Goal: Information Seeking & Learning: Learn about a topic

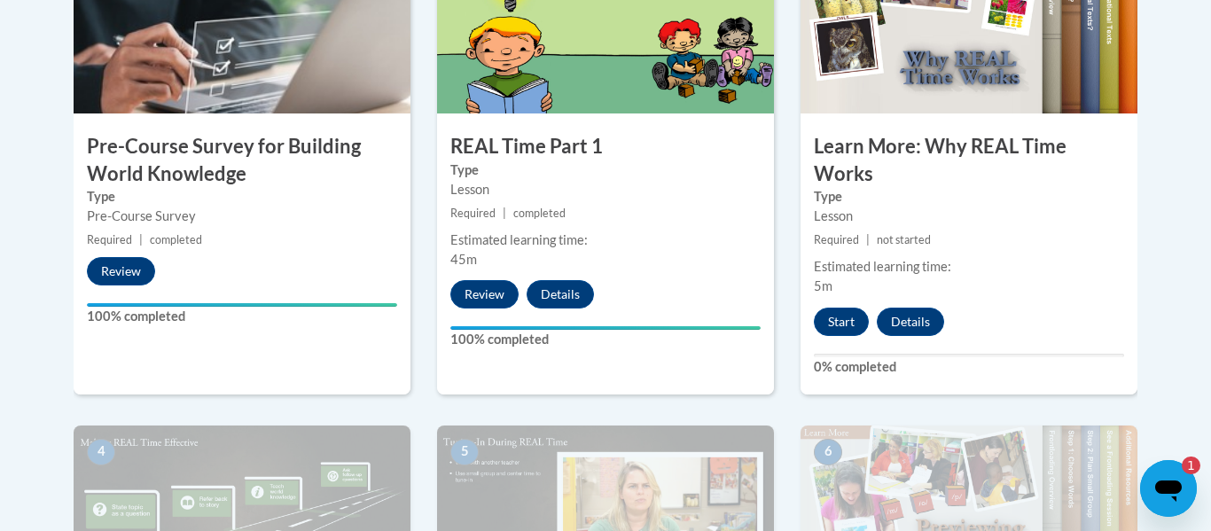
scroll to position [663, 0]
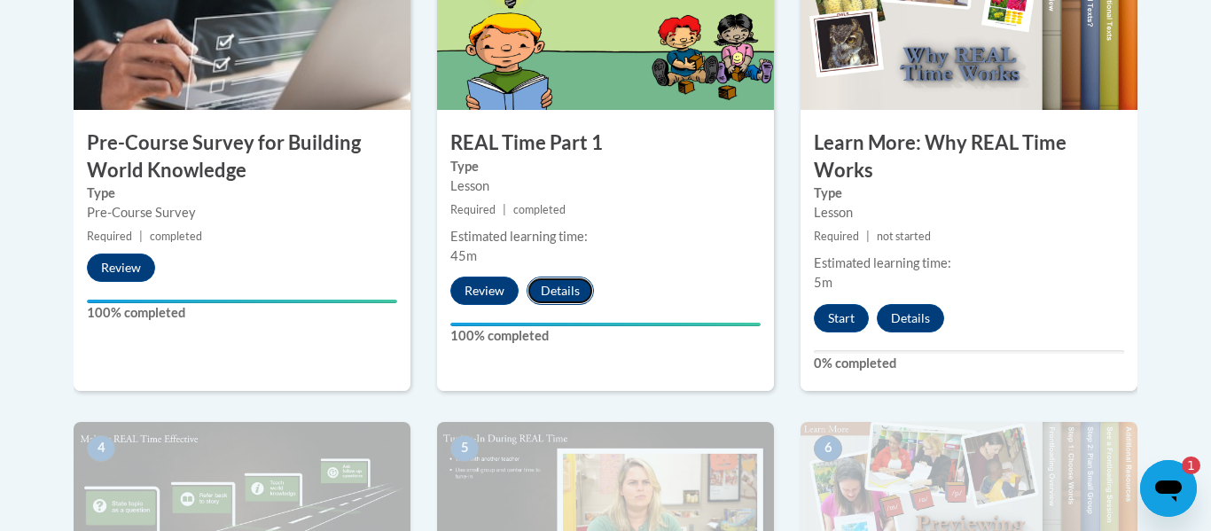
click at [559, 293] on button "Details" at bounding box center [560, 291] width 67 height 28
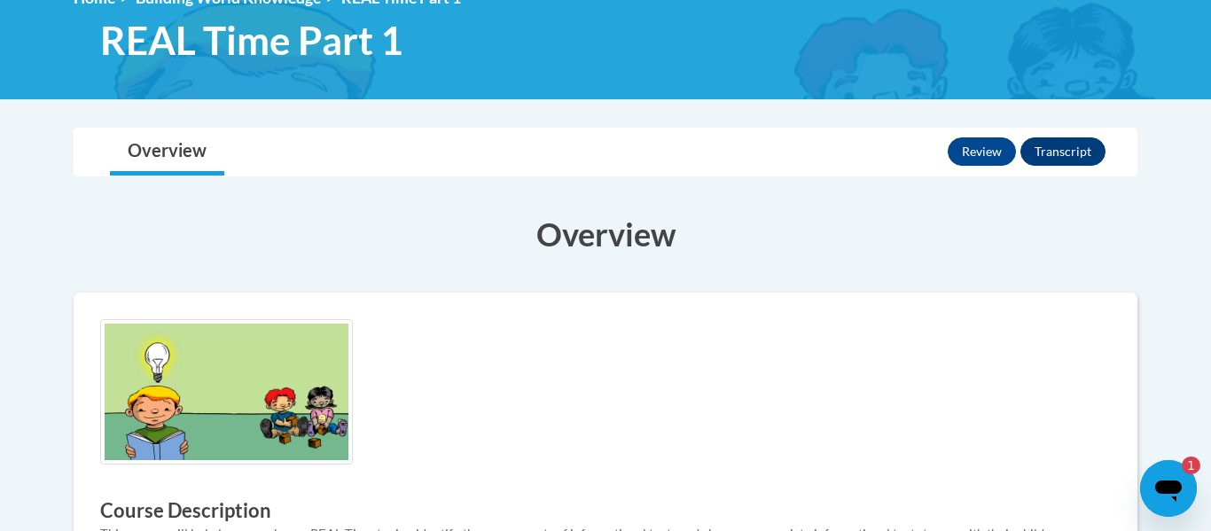
scroll to position [221, 0]
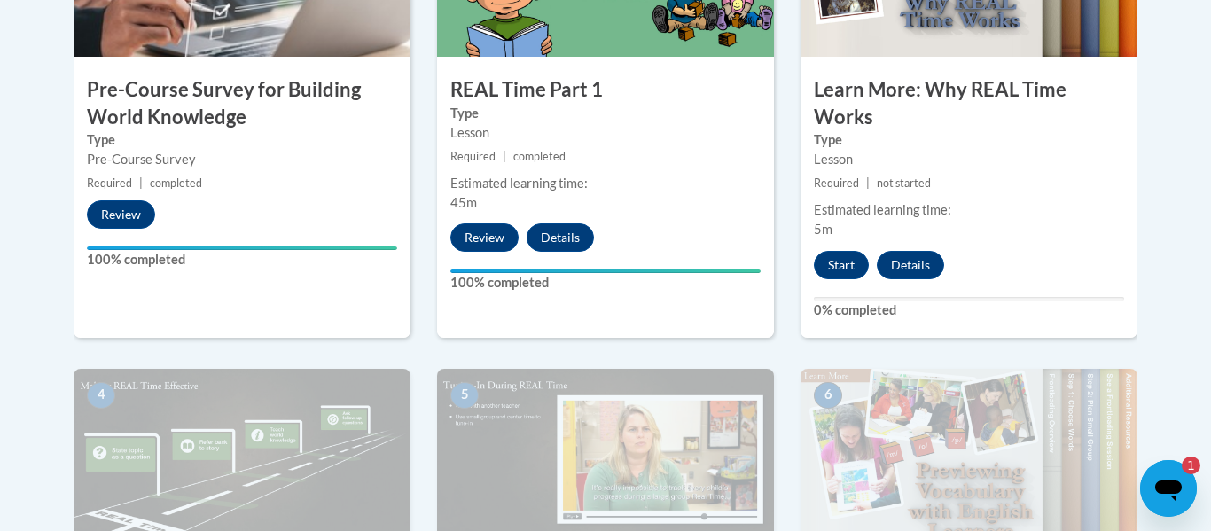
scroll to position [717, 0]
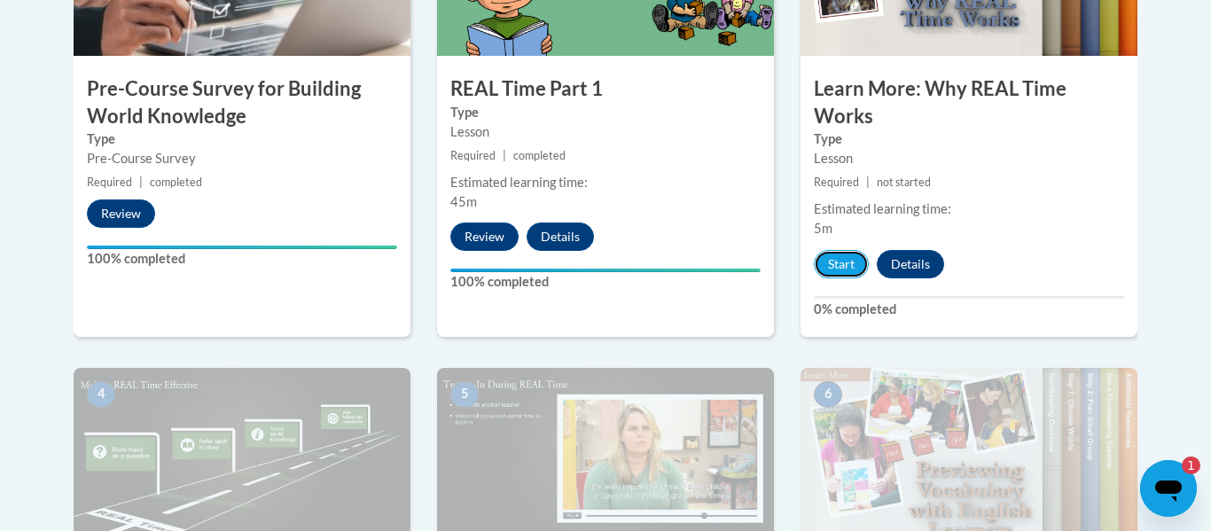
click at [791, 222] on div "3 Learn More: Why REAL Time Works Type Lesson Required | not started Estimated …" at bounding box center [969, 123] width 364 height 489
click at [845, 262] on button "Start" at bounding box center [841, 264] width 55 height 28
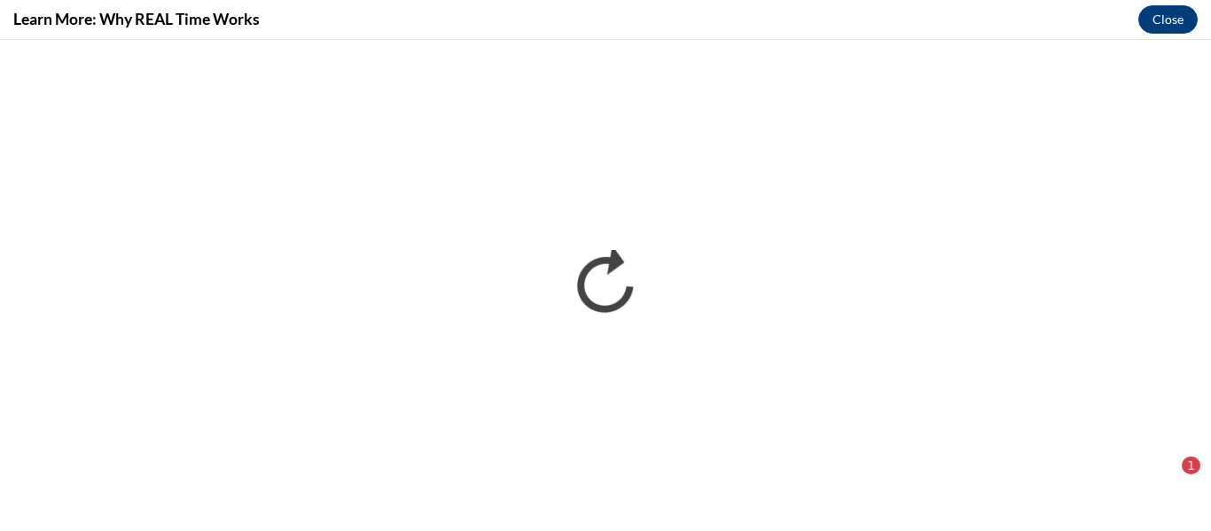
scroll to position [0, 0]
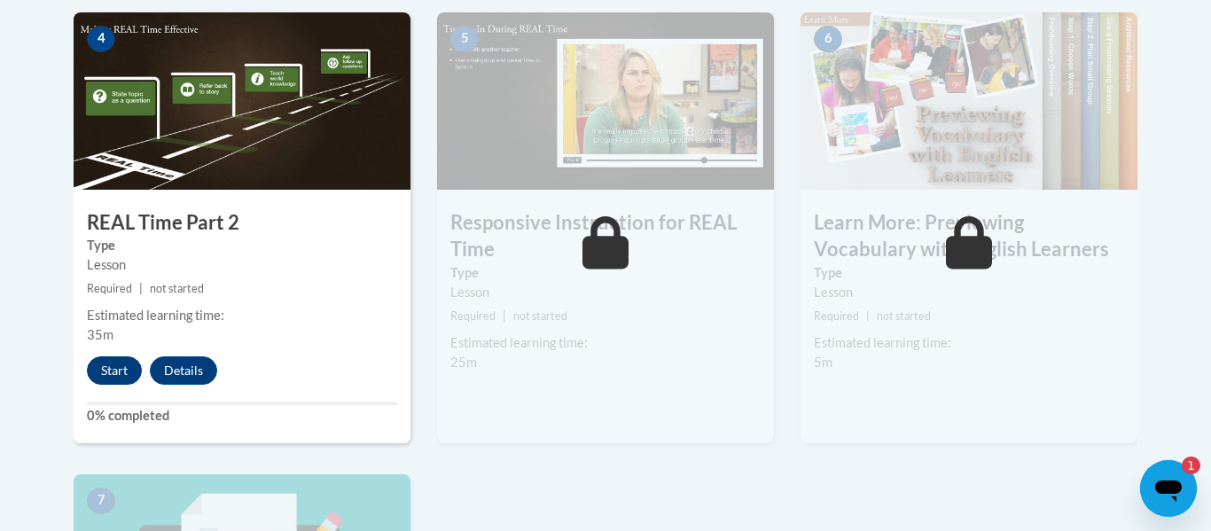
scroll to position [1076, 0]
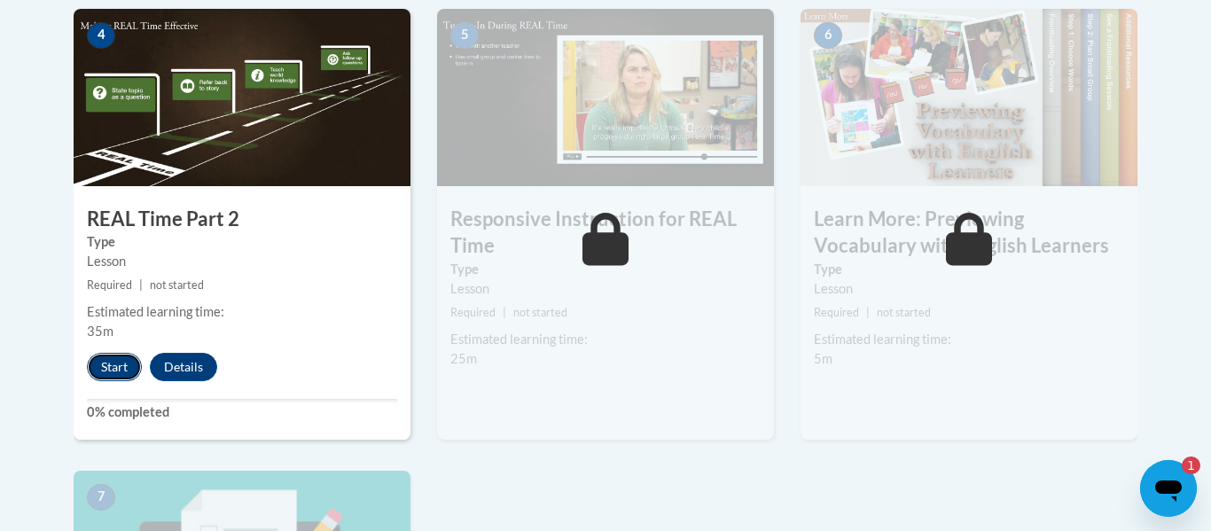
click at [113, 372] on button "Start" at bounding box center [114, 367] width 55 height 28
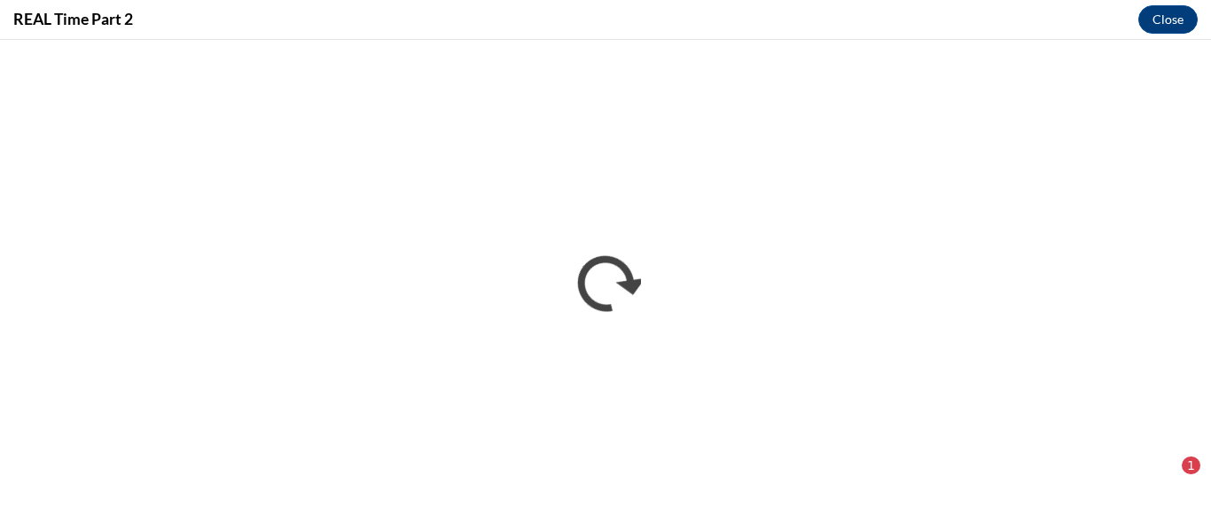
scroll to position [0, 0]
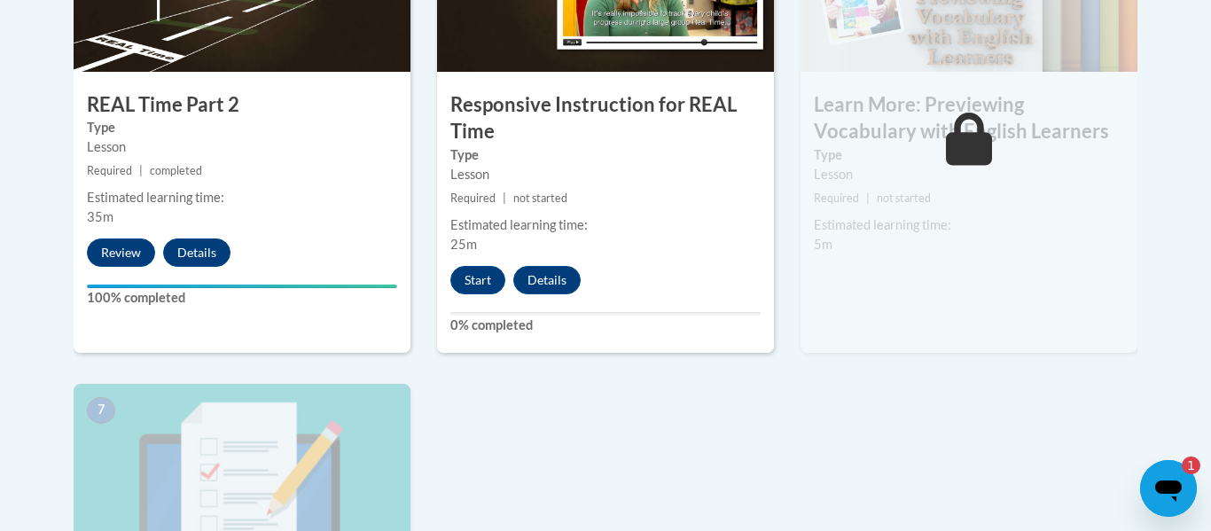
scroll to position [1194, 0]
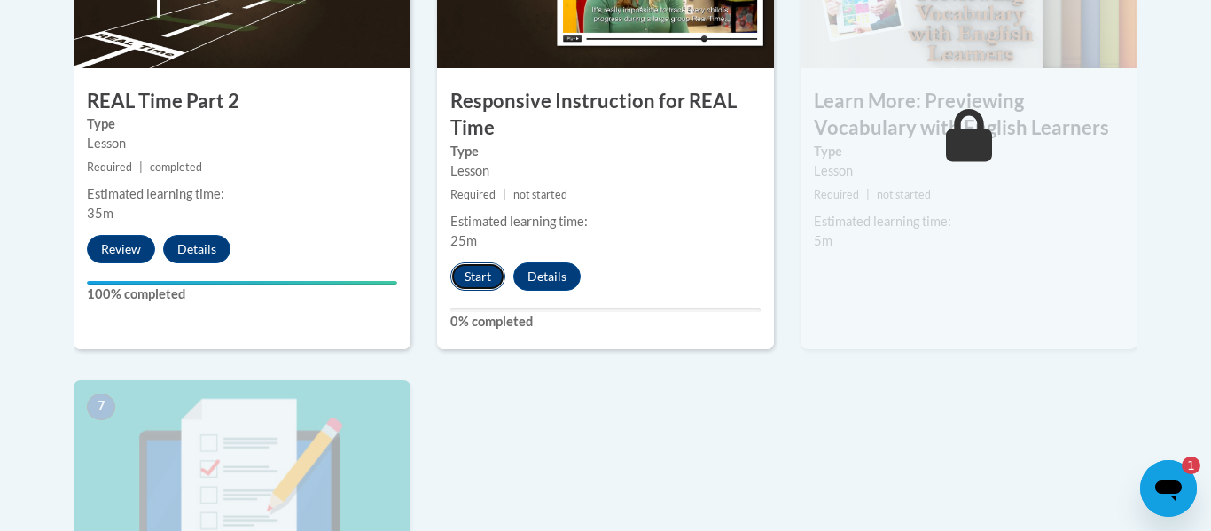
click at [472, 280] on button "Start" at bounding box center [477, 276] width 55 height 28
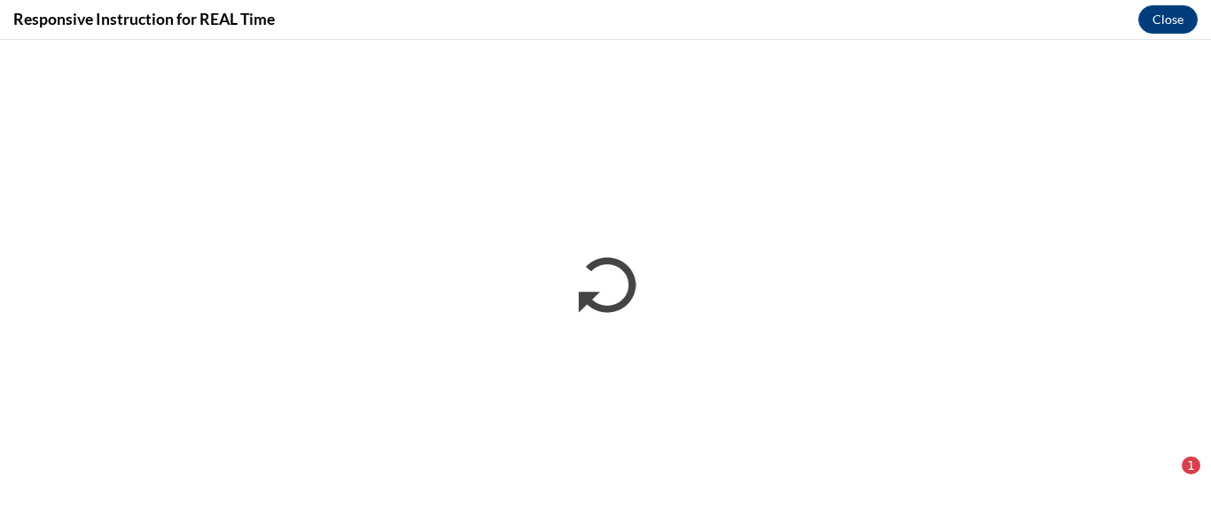
scroll to position [0, 0]
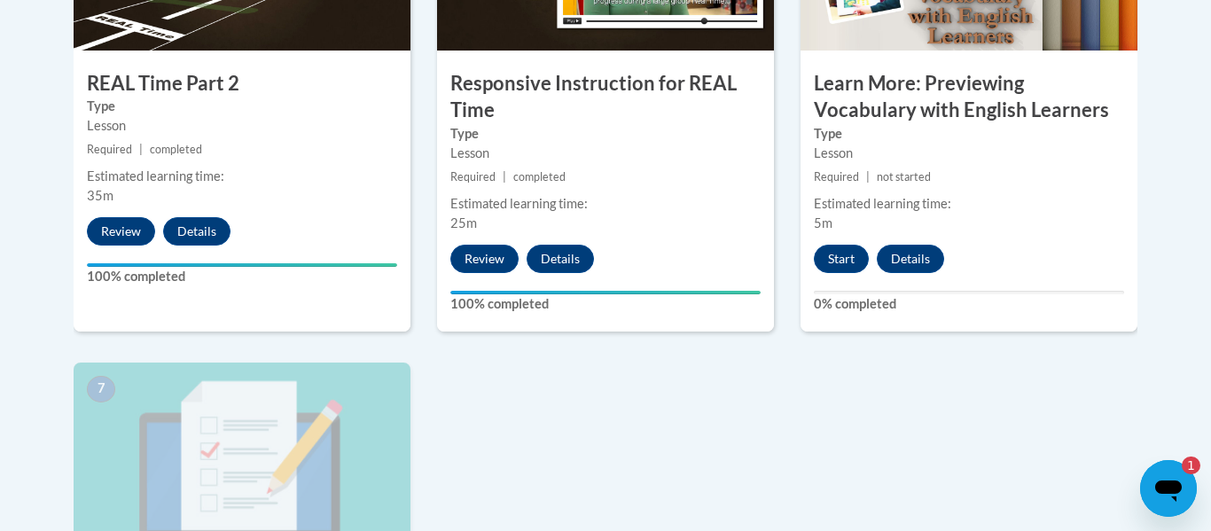
scroll to position [1214, 0]
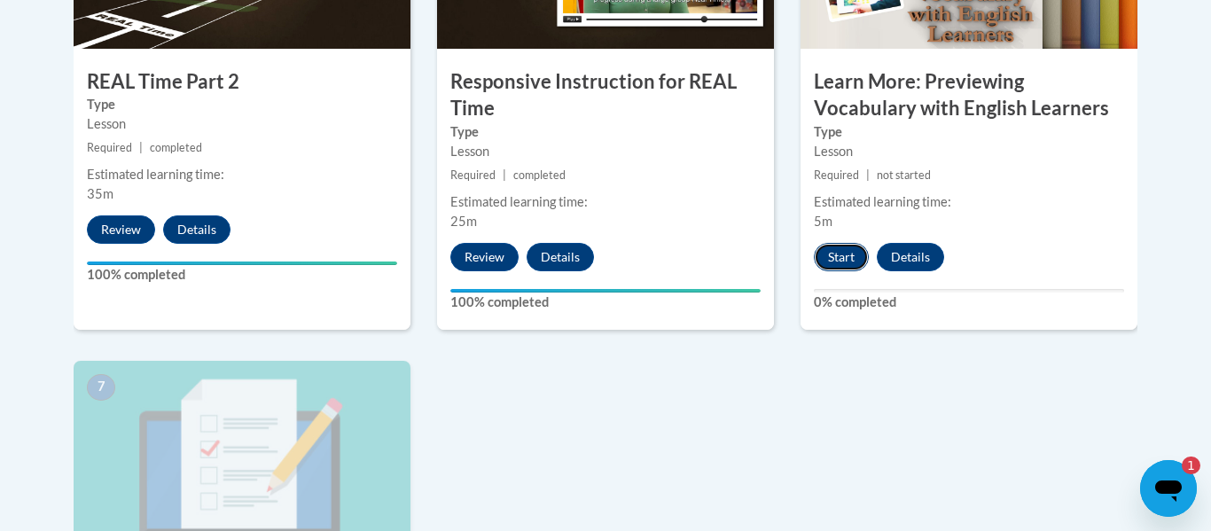
click at [839, 254] on button "Start" at bounding box center [841, 257] width 55 height 28
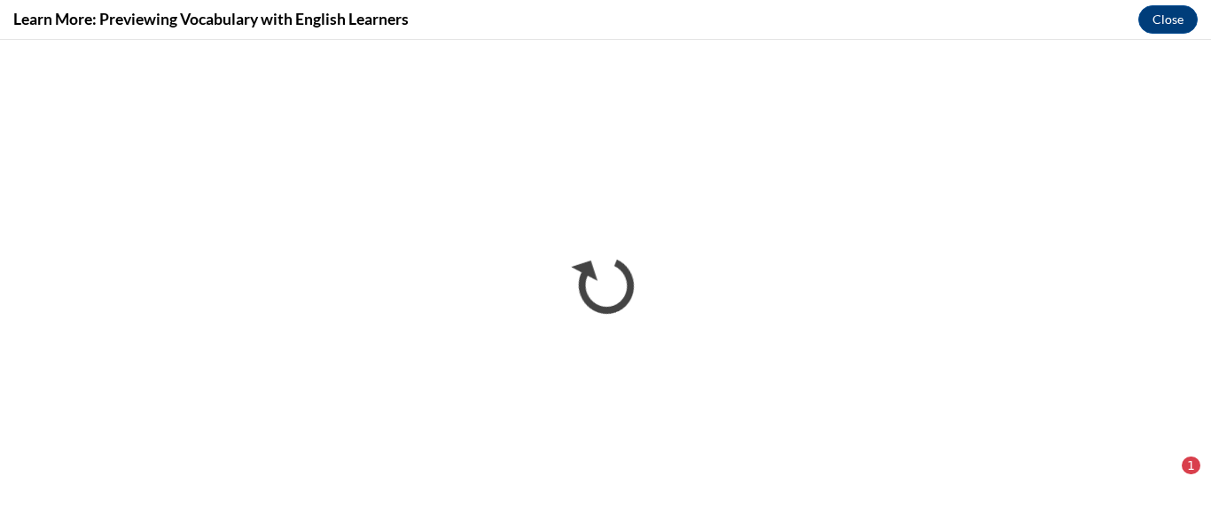
scroll to position [0, 0]
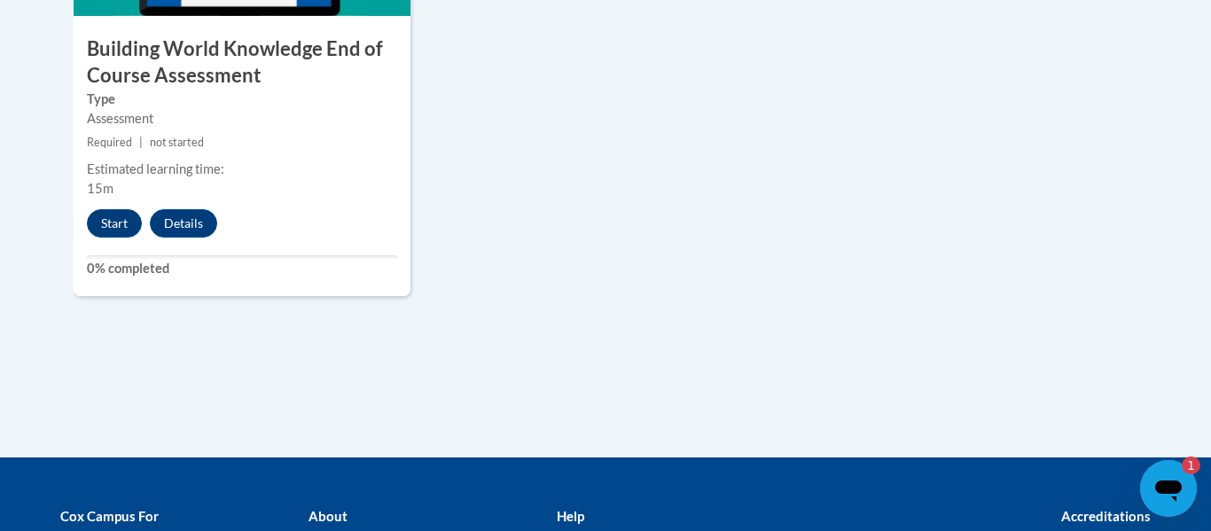
scroll to position [1744, 0]
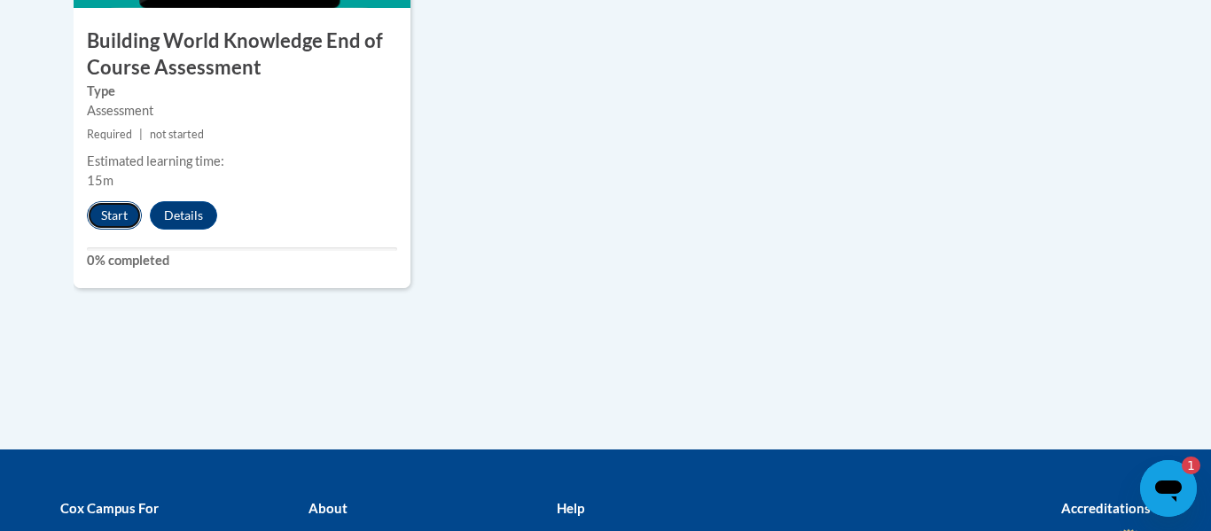
click at [129, 213] on button "Start" at bounding box center [114, 215] width 55 height 28
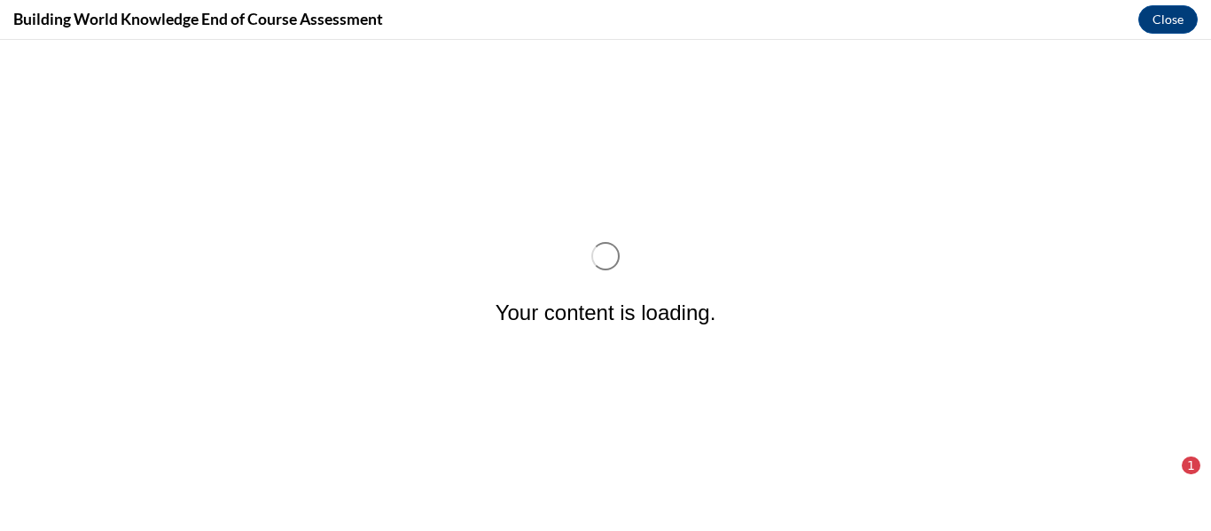
scroll to position [0, 0]
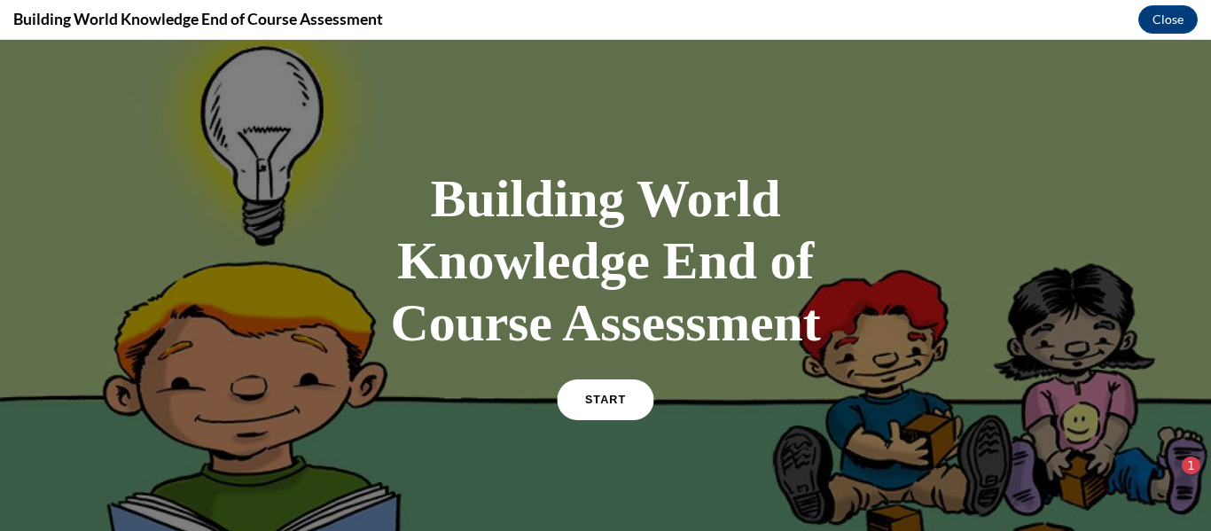
click at [608, 383] on link "START" at bounding box center [605, 399] width 97 height 41
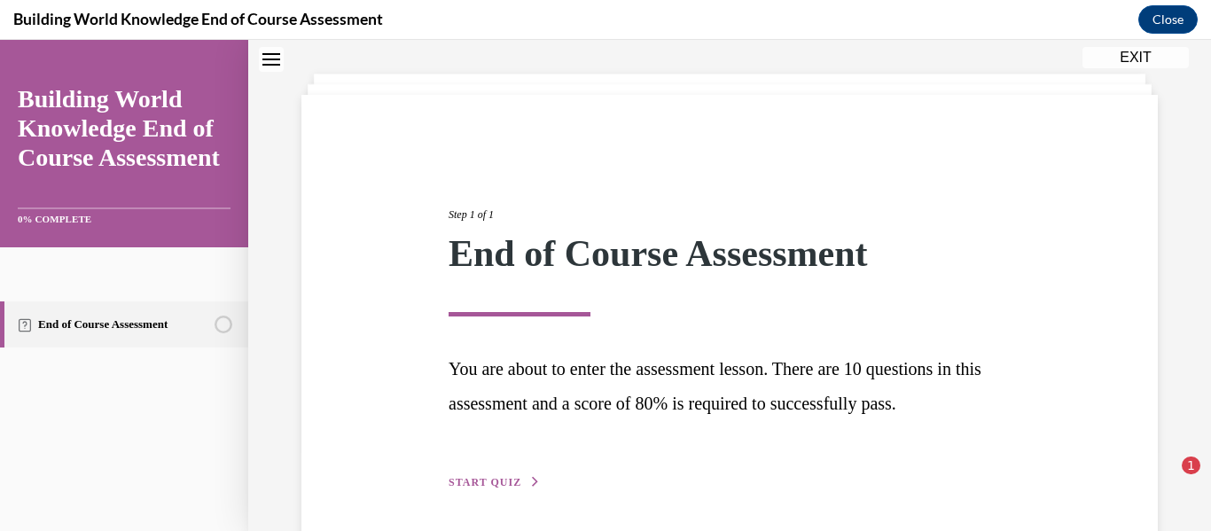
scroll to position [148, 0]
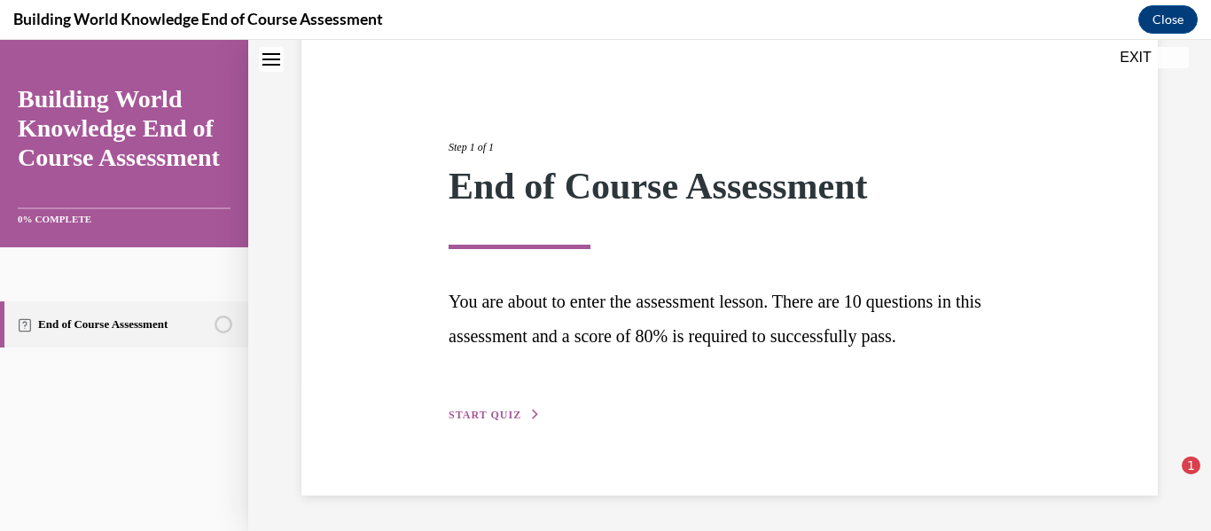
click at [488, 424] on div "Step 1 of 1 End of Course Assessment You are about to enter the assessment less…" at bounding box center [729, 261] width 589 height 326
click at [497, 417] on span "START QUIZ" at bounding box center [485, 415] width 73 height 12
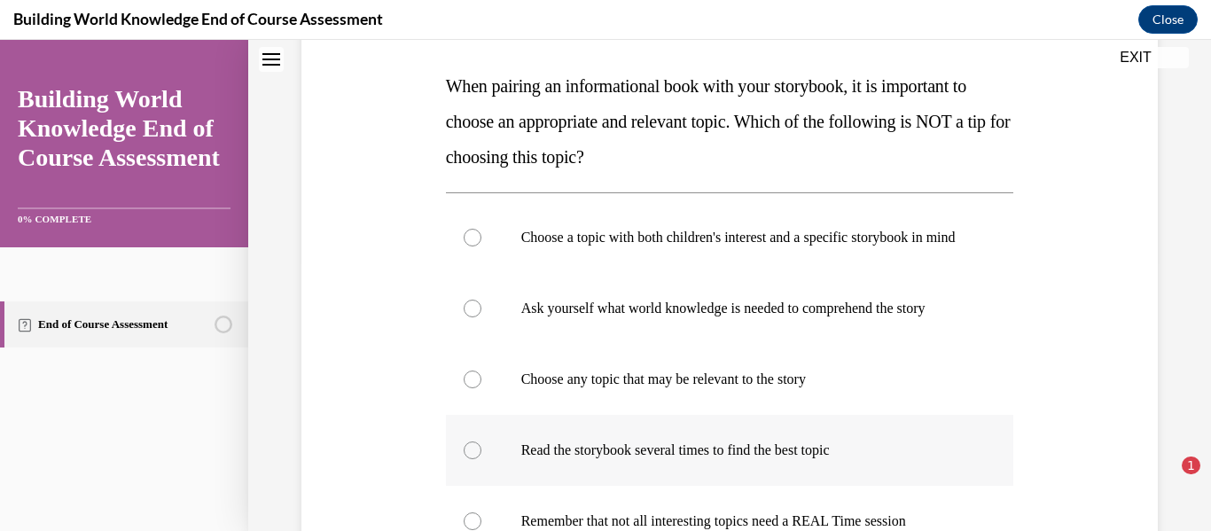
scroll to position [265, 0]
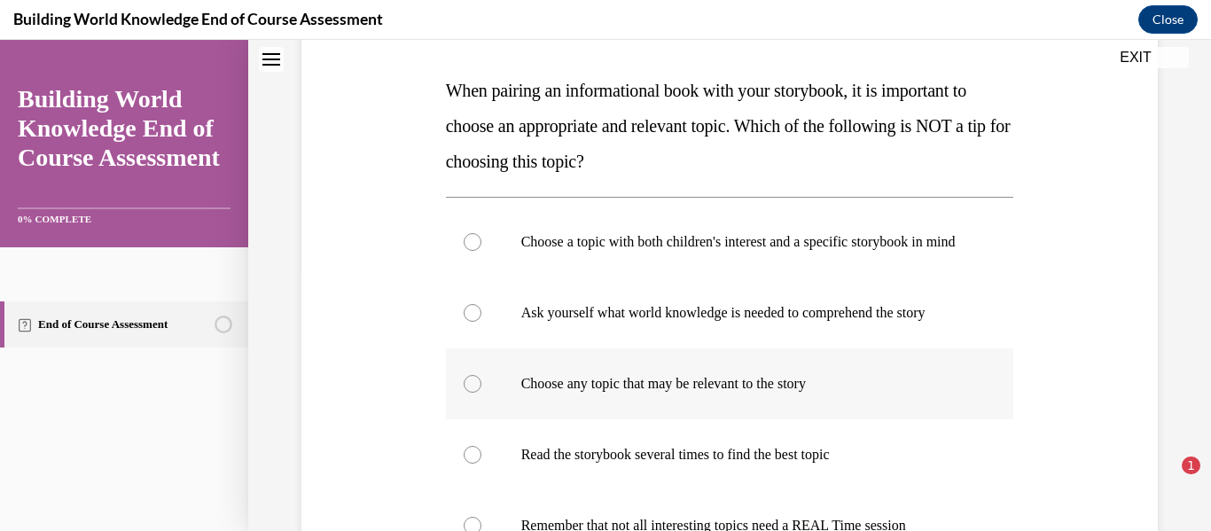
click at [474, 393] on div at bounding box center [473, 384] width 18 height 18
click at [474, 393] on input "Choose any topic that may be relevant to the story" at bounding box center [473, 384] width 18 height 18
radio input "true"
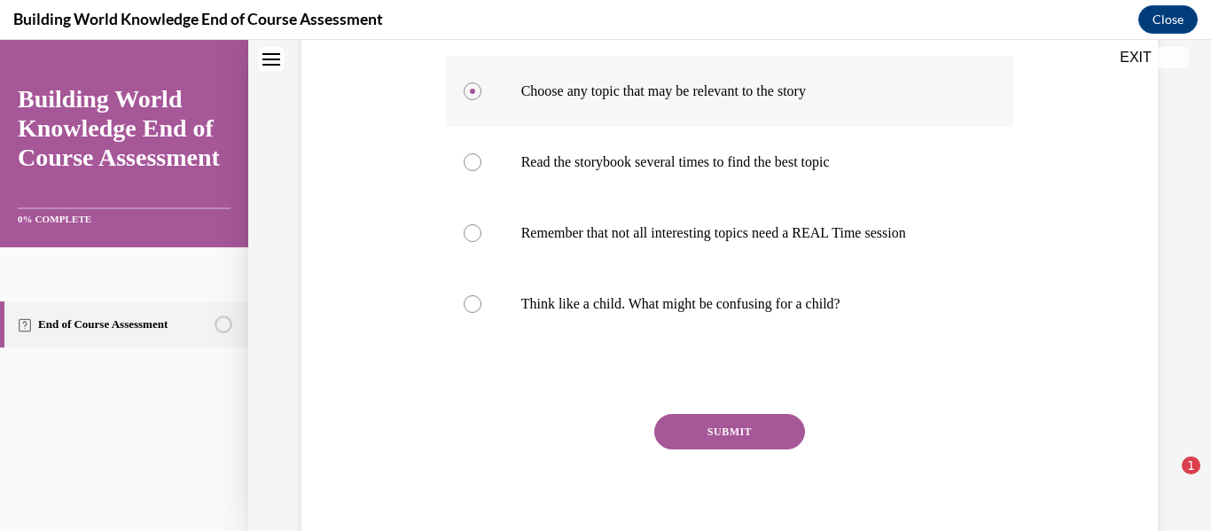
scroll to position [599, 0]
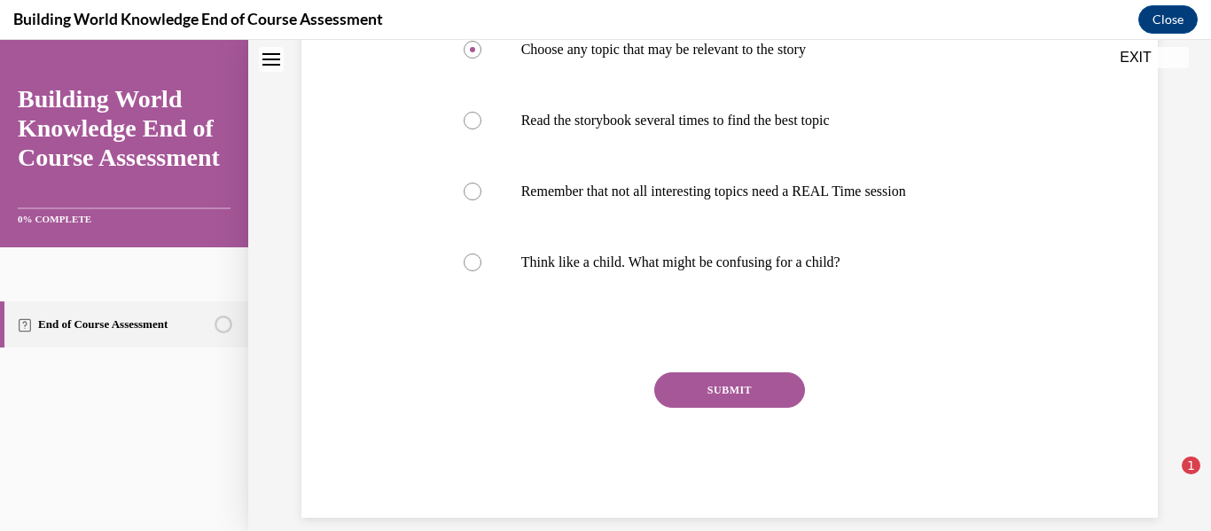
click at [755, 405] on button "SUBMIT" at bounding box center [729, 389] width 151 height 35
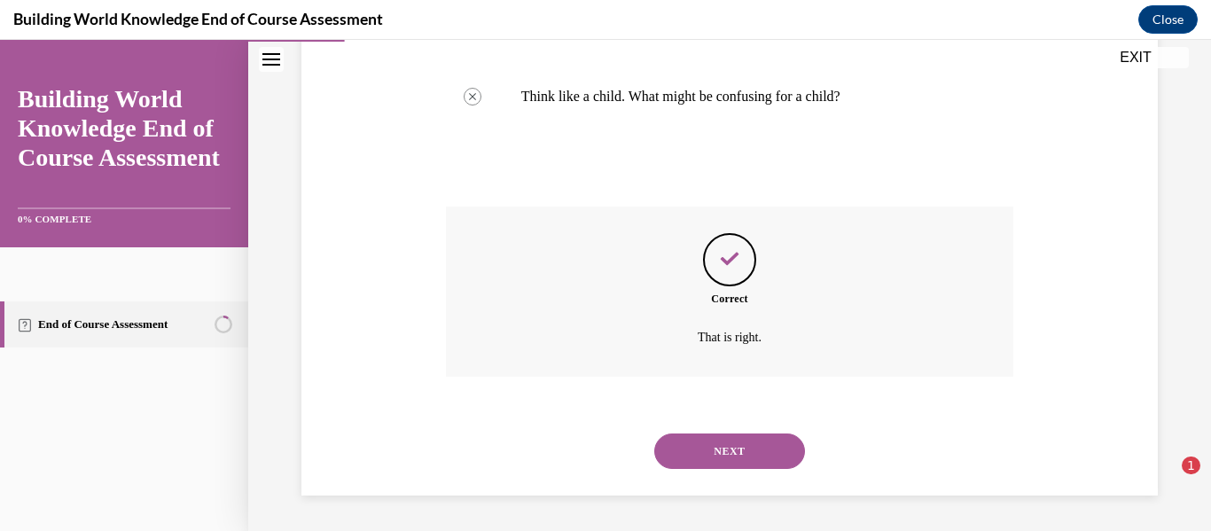
scroll to position [783, 0]
click at [731, 456] on button "NEXT" at bounding box center [729, 451] width 151 height 35
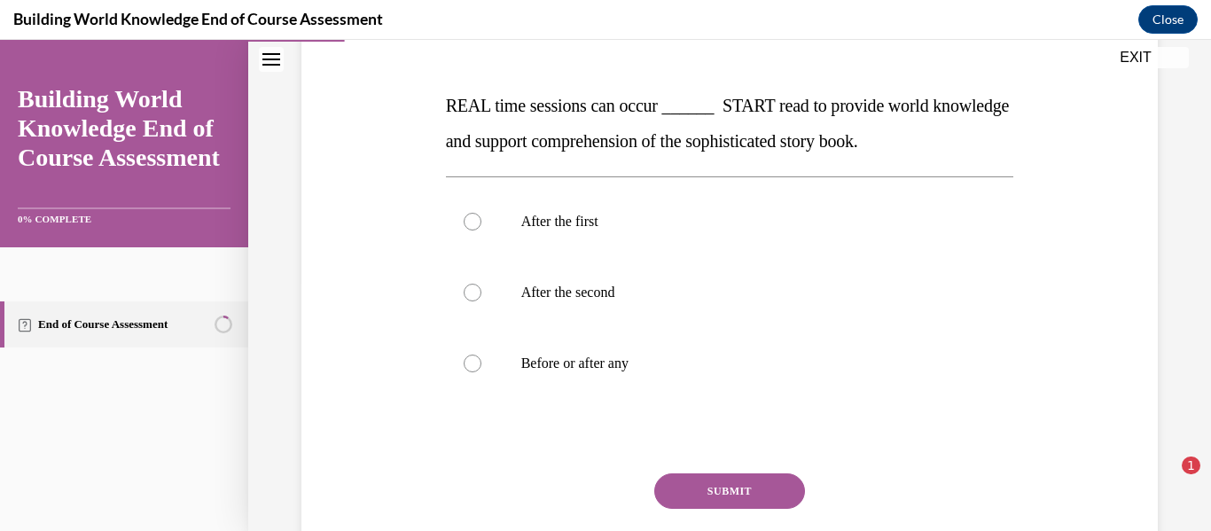
scroll to position [246, 0]
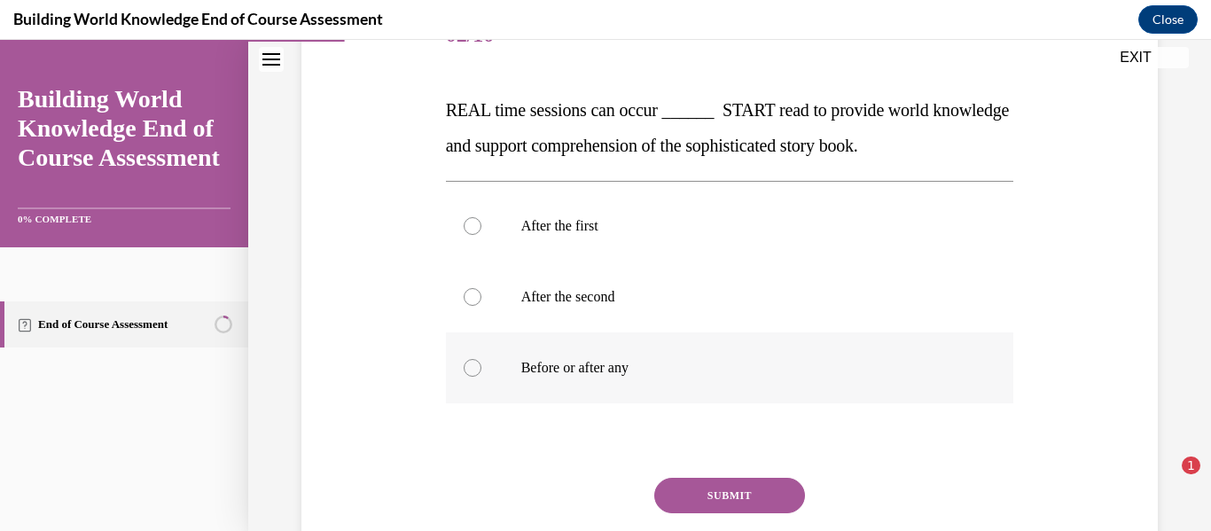
click at [473, 366] on div at bounding box center [473, 368] width 18 height 18
click at [473, 366] on input "Before or after any" at bounding box center [473, 368] width 18 height 18
radio input "true"
click at [706, 495] on button "SUBMIT" at bounding box center [729, 495] width 151 height 35
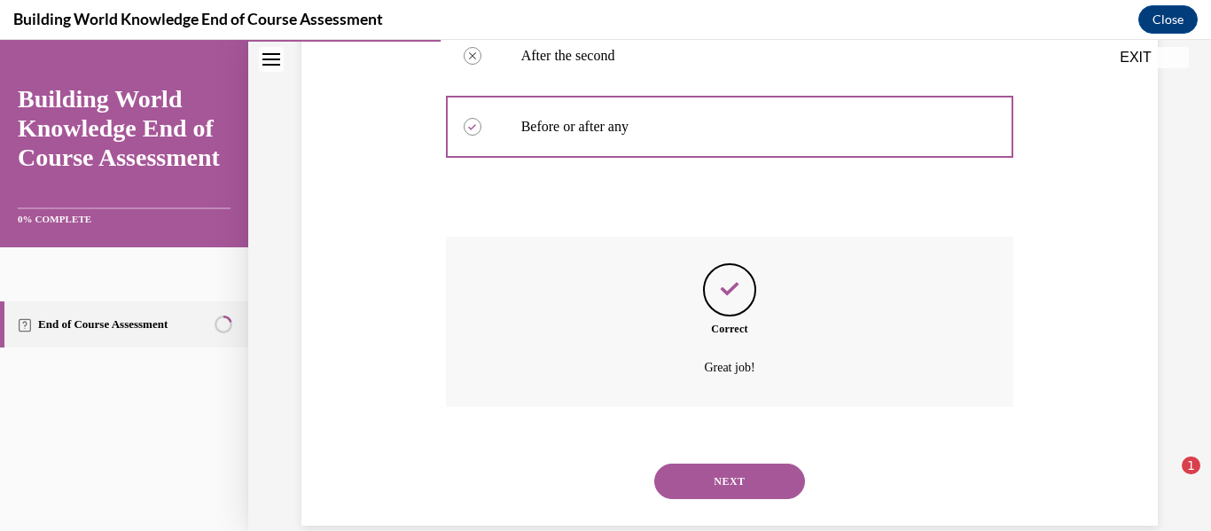
scroll to position [517, 0]
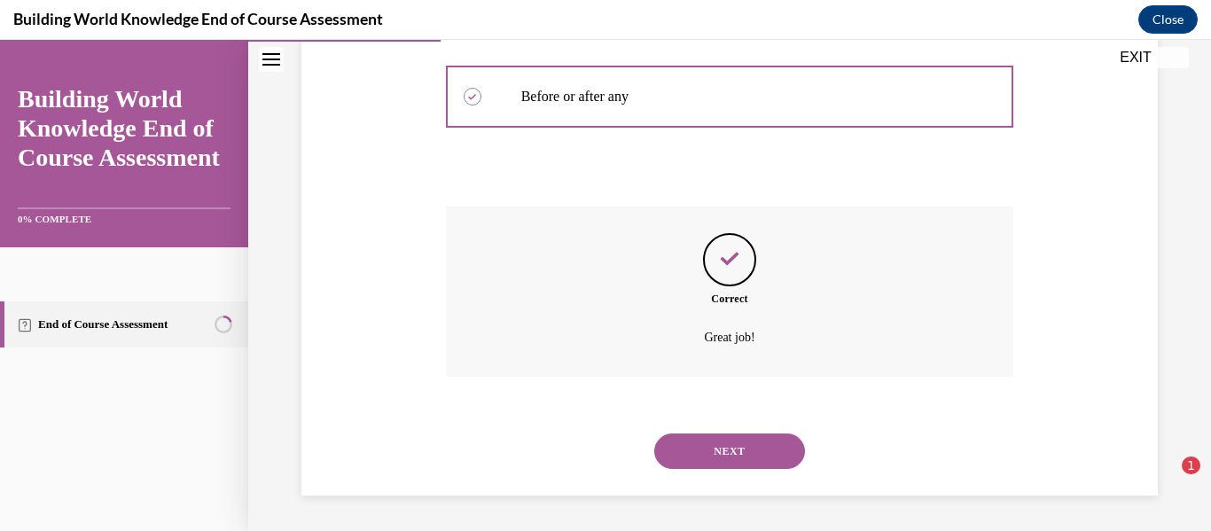
click at [716, 459] on button "NEXT" at bounding box center [729, 451] width 151 height 35
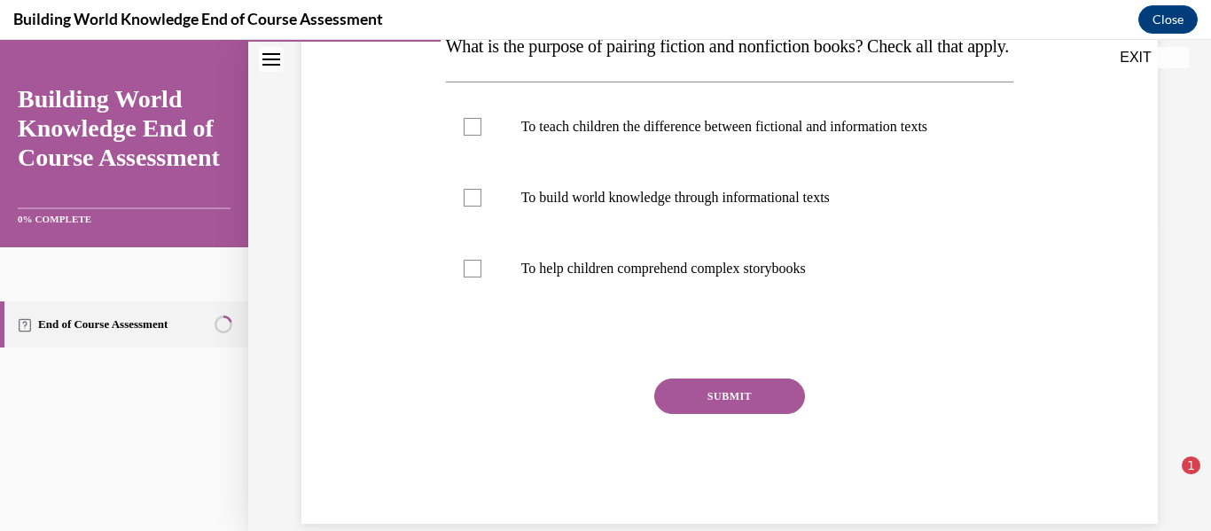
scroll to position [311, 0]
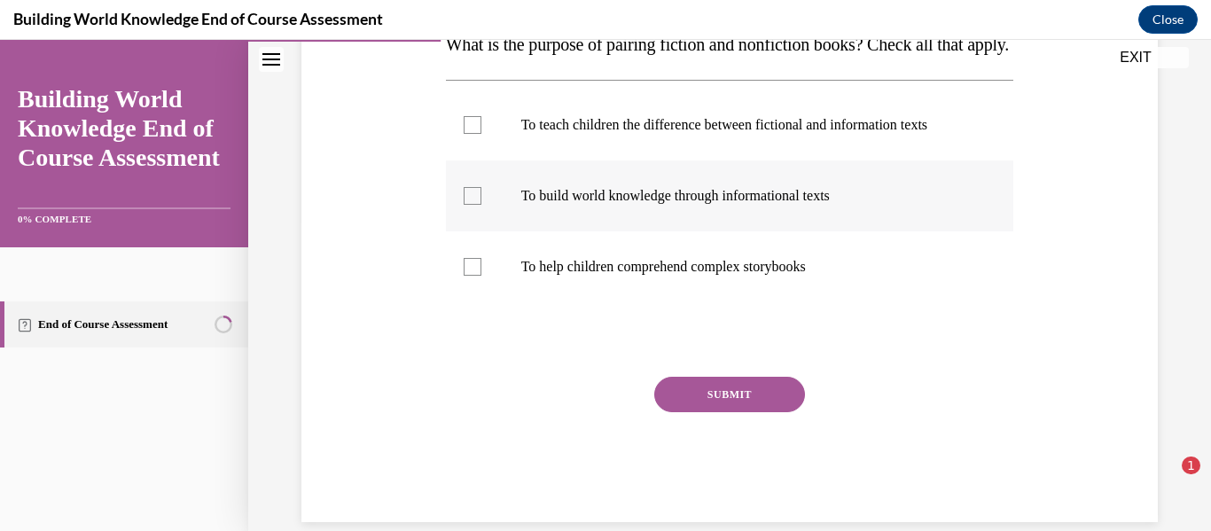
click at [468, 205] on div at bounding box center [473, 196] width 18 height 18
click at [468, 205] on input "To build world knowledge through informational texts" at bounding box center [473, 196] width 18 height 18
checkbox input "true"
click at [475, 276] on div at bounding box center [473, 267] width 18 height 18
click at [475, 276] on input "To help children comprehend complex storybooks" at bounding box center [473, 267] width 18 height 18
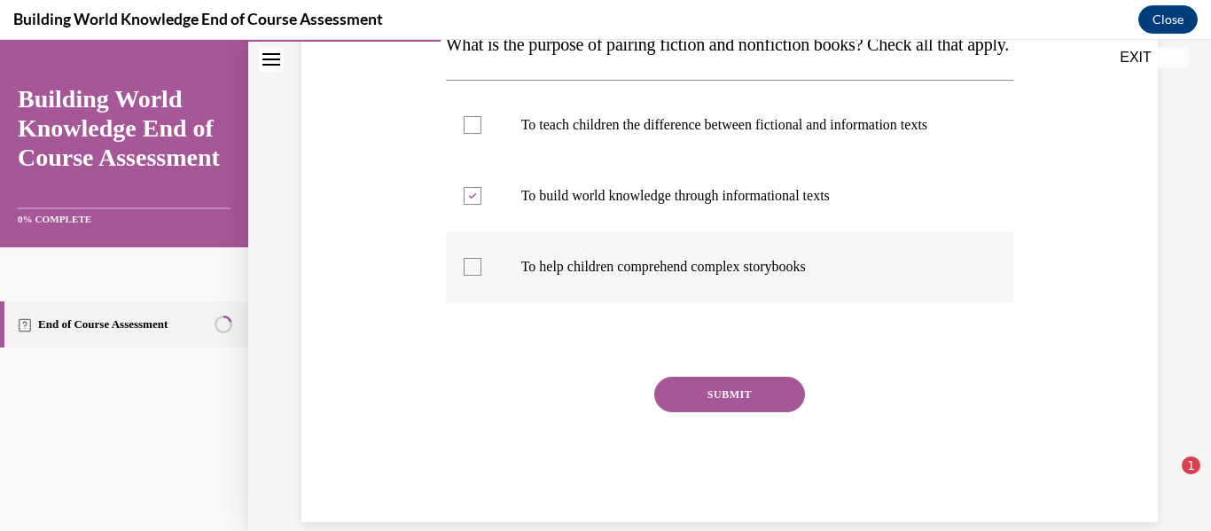
checkbox input "true"
click at [747, 412] on button "SUBMIT" at bounding box center [729, 394] width 151 height 35
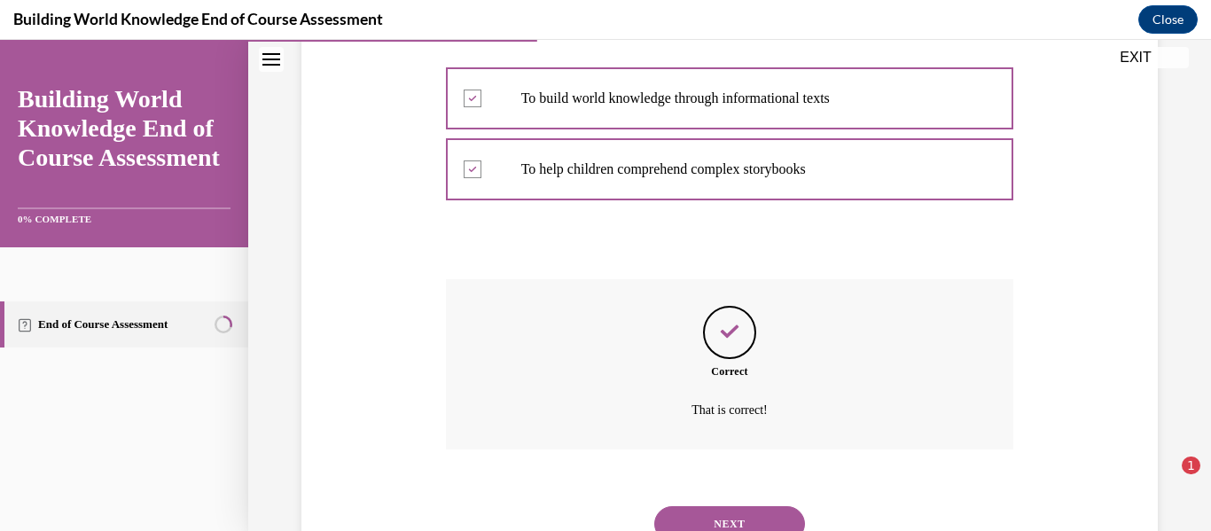
scroll to position [517, 0]
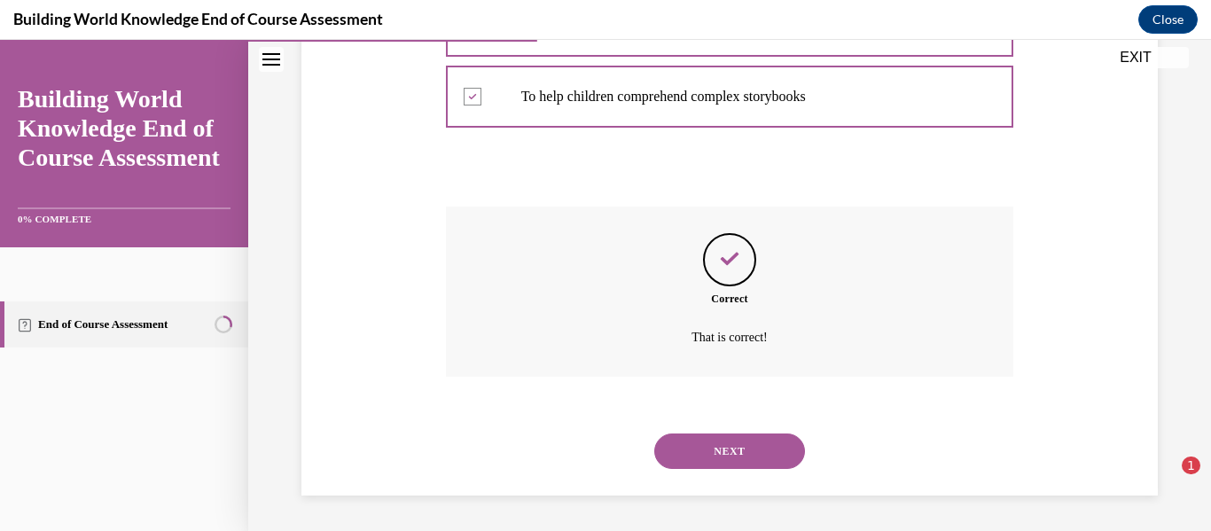
click at [747, 452] on button "NEXT" at bounding box center [729, 451] width 151 height 35
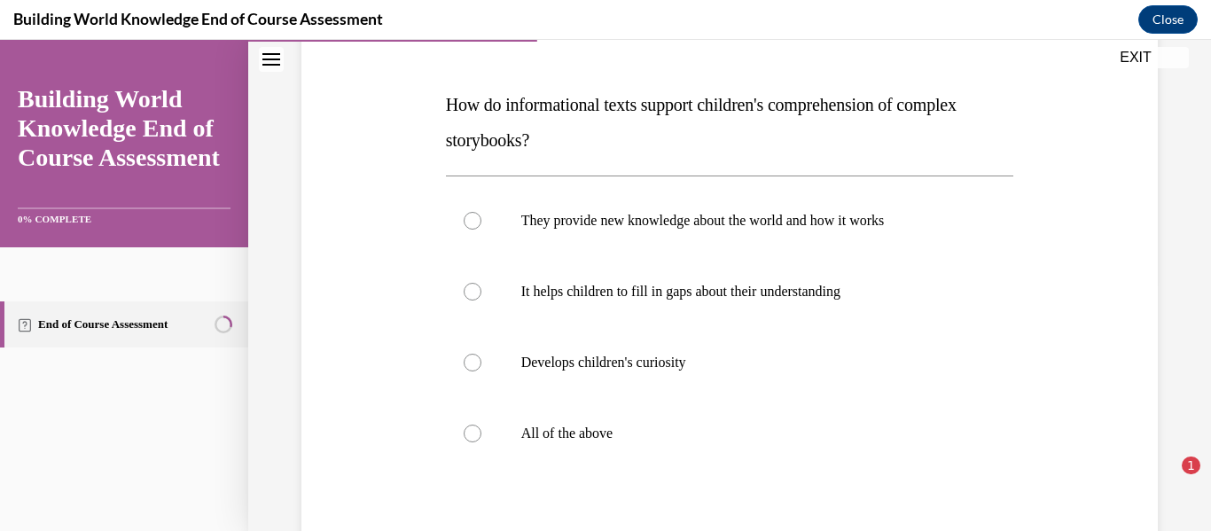
scroll to position [257, 0]
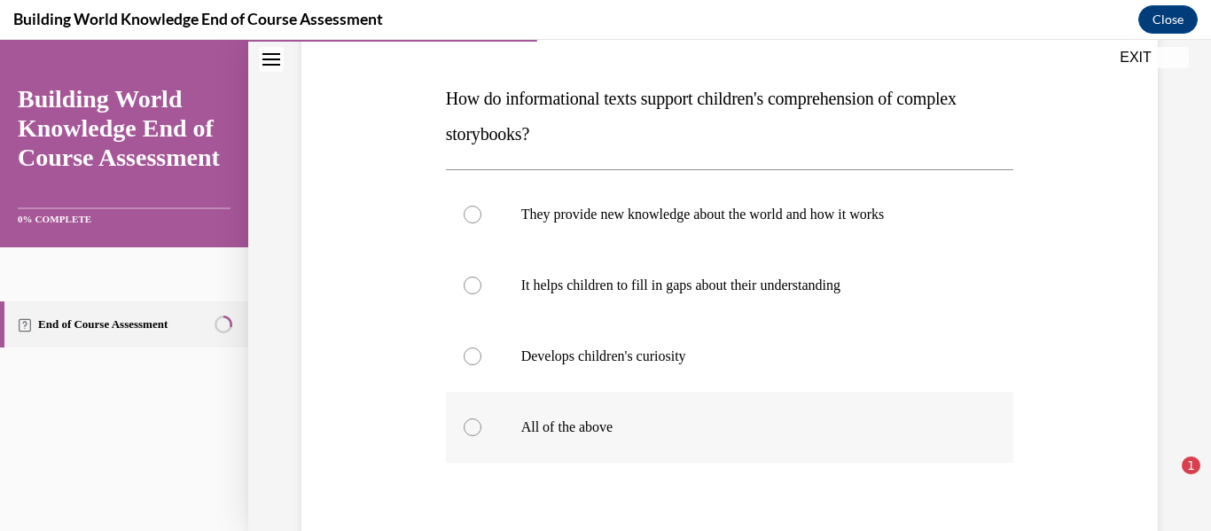
click at [473, 423] on div at bounding box center [473, 428] width 18 height 18
click at [473, 423] on input "All of the above" at bounding box center [473, 428] width 18 height 18
radio input "true"
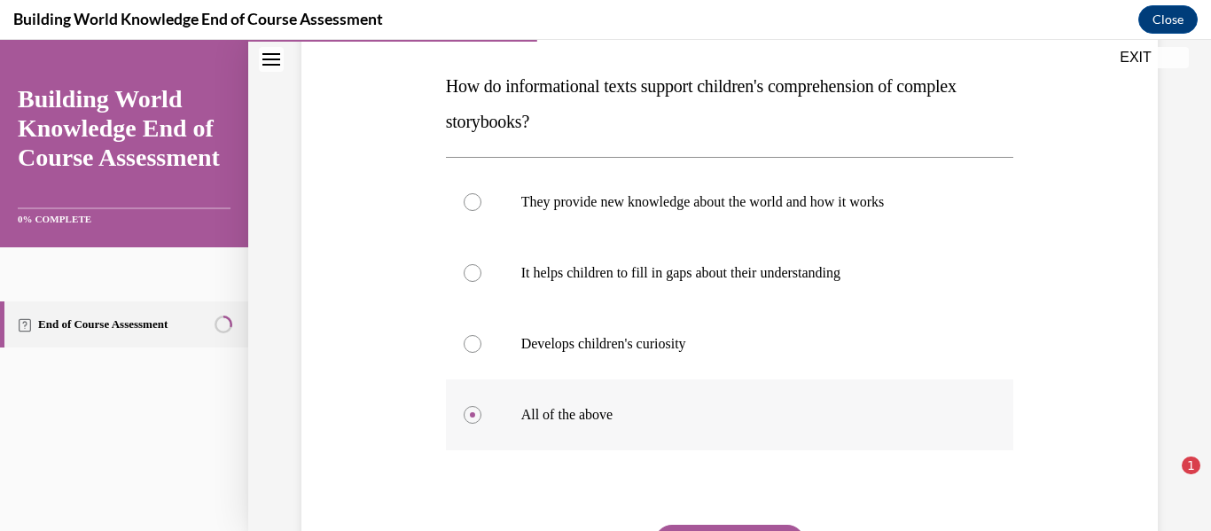
scroll to position [270, 0]
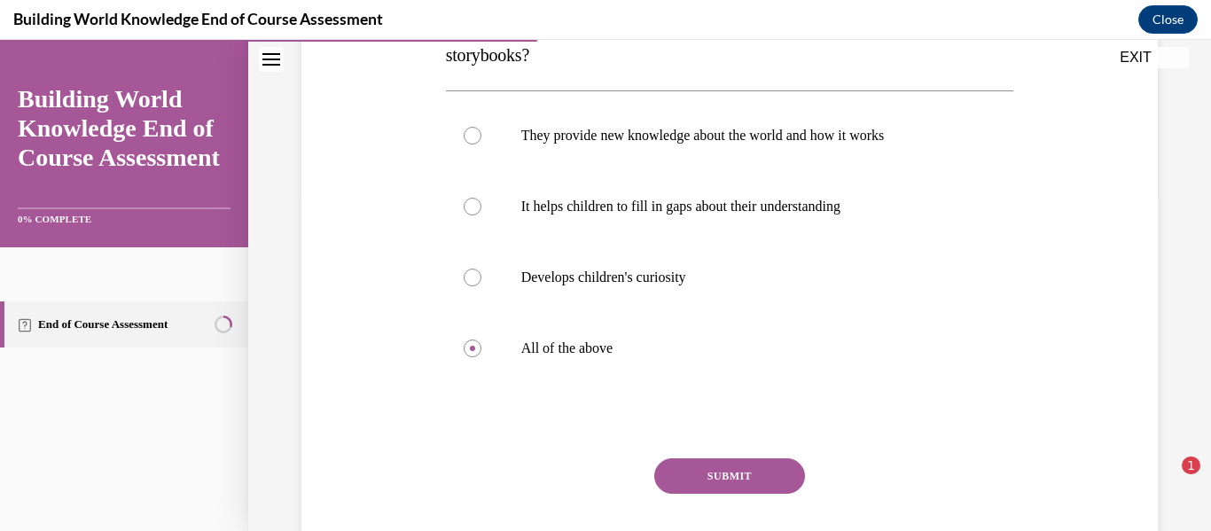
click at [700, 470] on button "SUBMIT" at bounding box center [729, 475] width 151 height 35
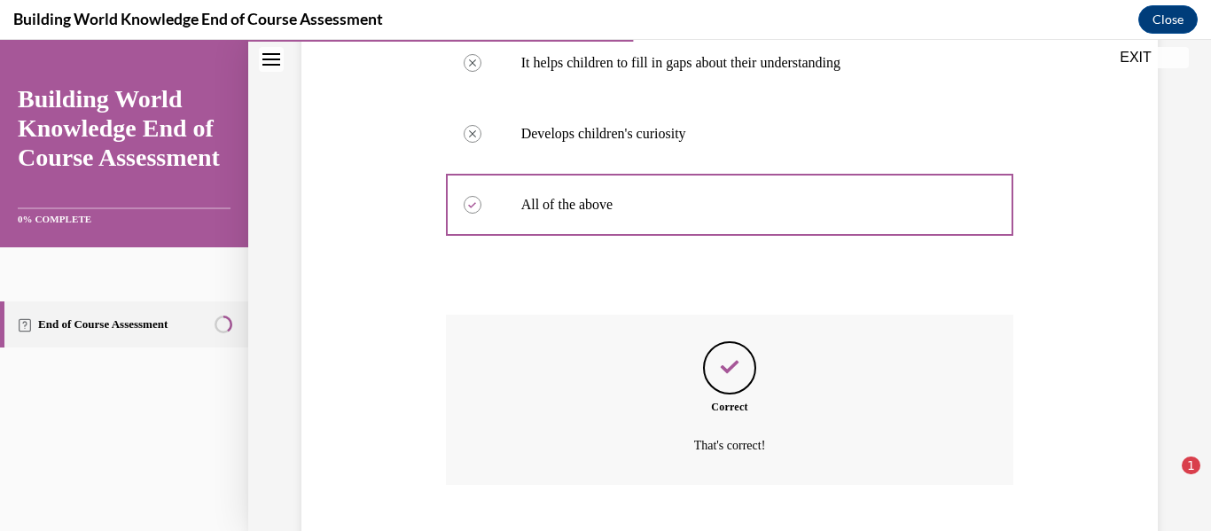
scroll to position [588, 0]
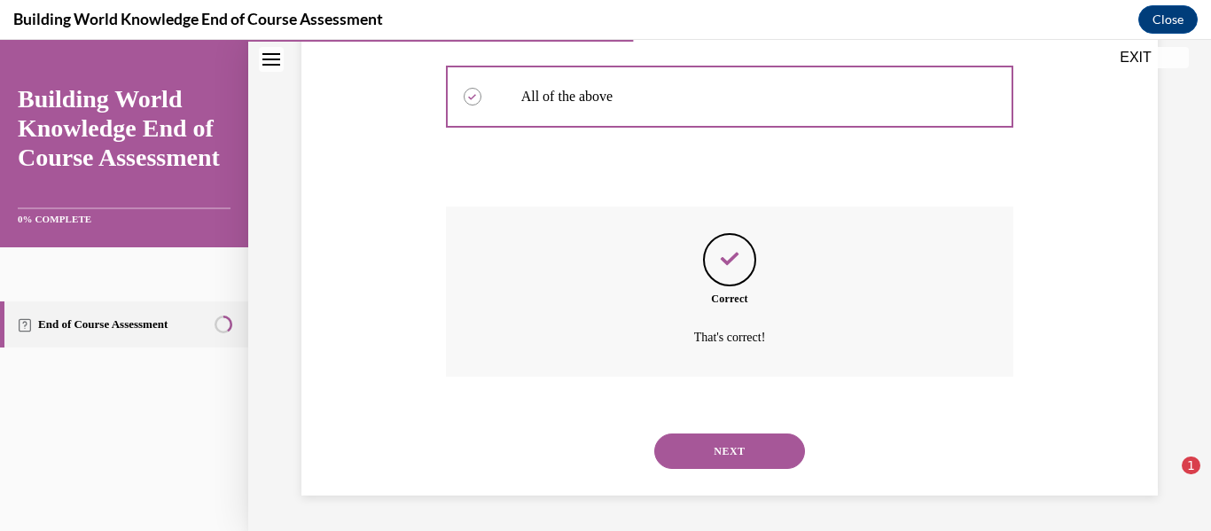
click at [699, 456] on button "NEXT" at bounding box center [729, 451] width 151 height 35
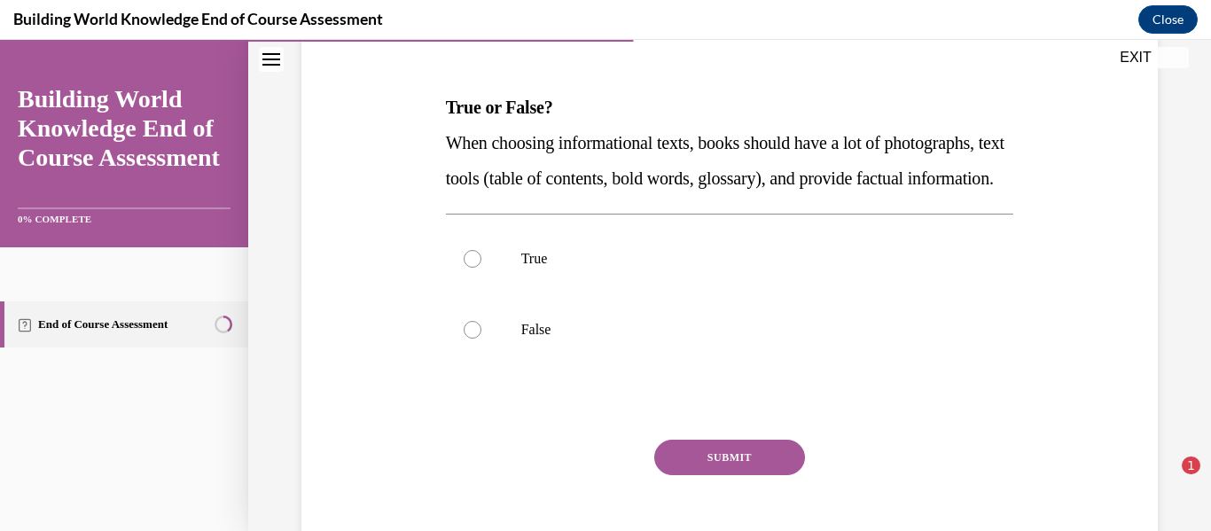
scroll to position [249, 0]
click at [471, 267] on div at bounding box center [473, 258] width 18 height 18
click at [471, 267] on input "True" at bounding box center [473, 258] width 18 height 18
radio input "true"
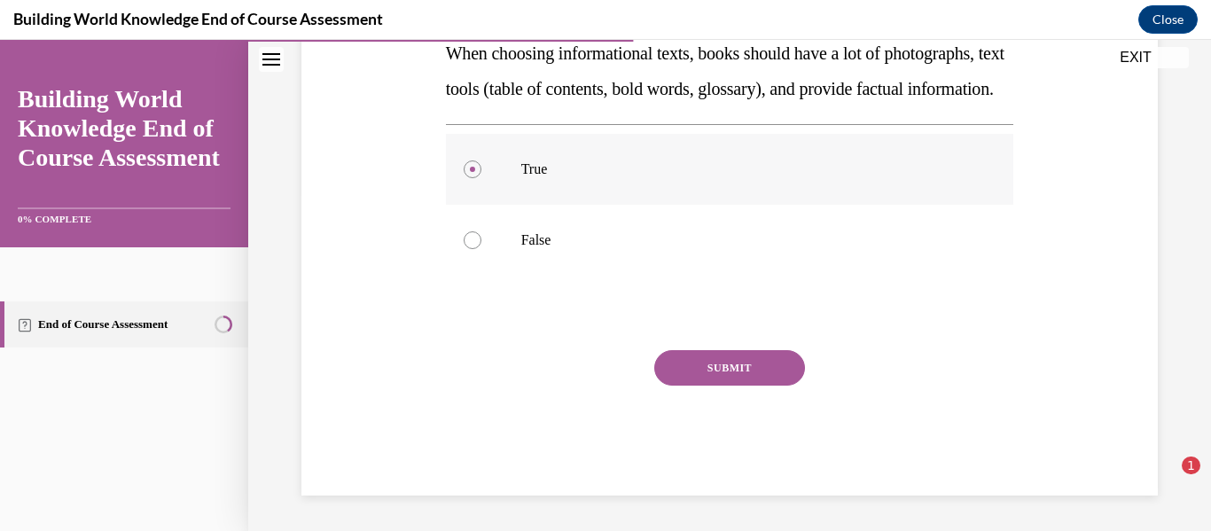
scroll to position [371, 0]
click at [695, 368] on button "SUBMIT" at bounding box center [729, 367] width 151 height 35
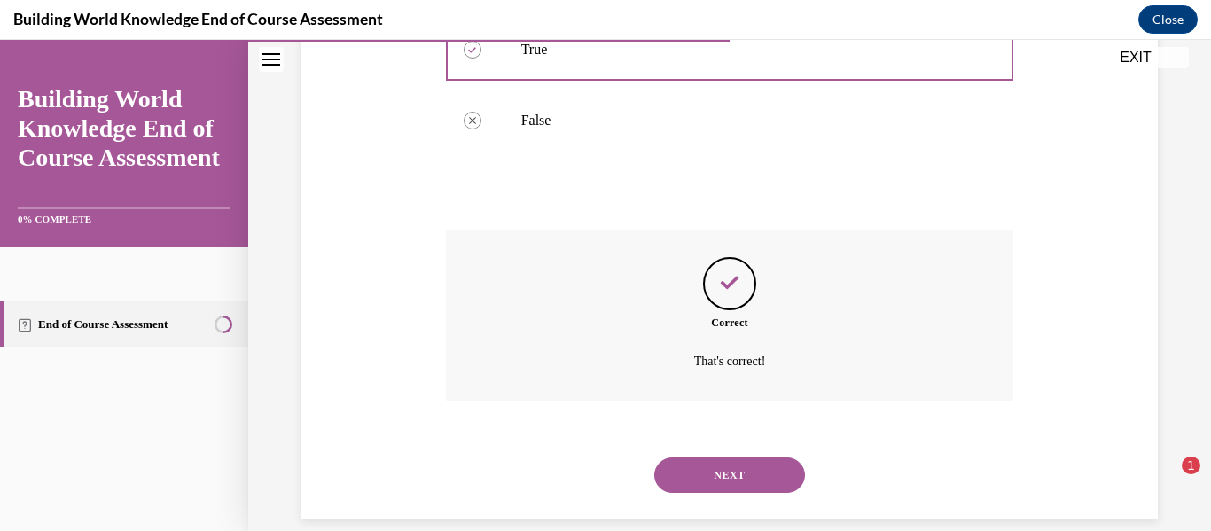
scroll to position [517, 0]
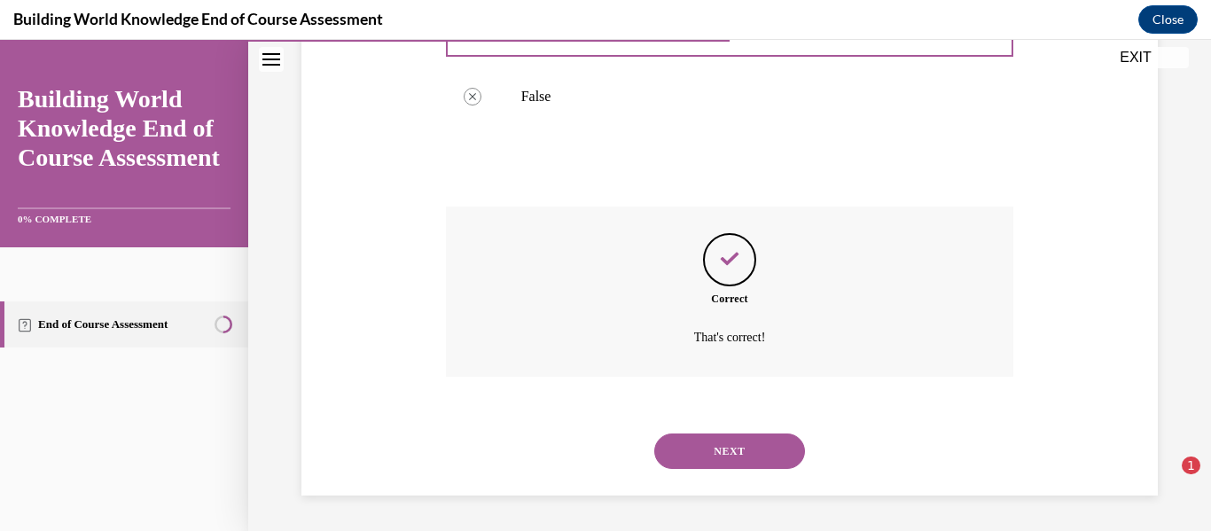
click at [715, 441] on button "NEXT" at bounding box center [729, 451] width 151 height 35
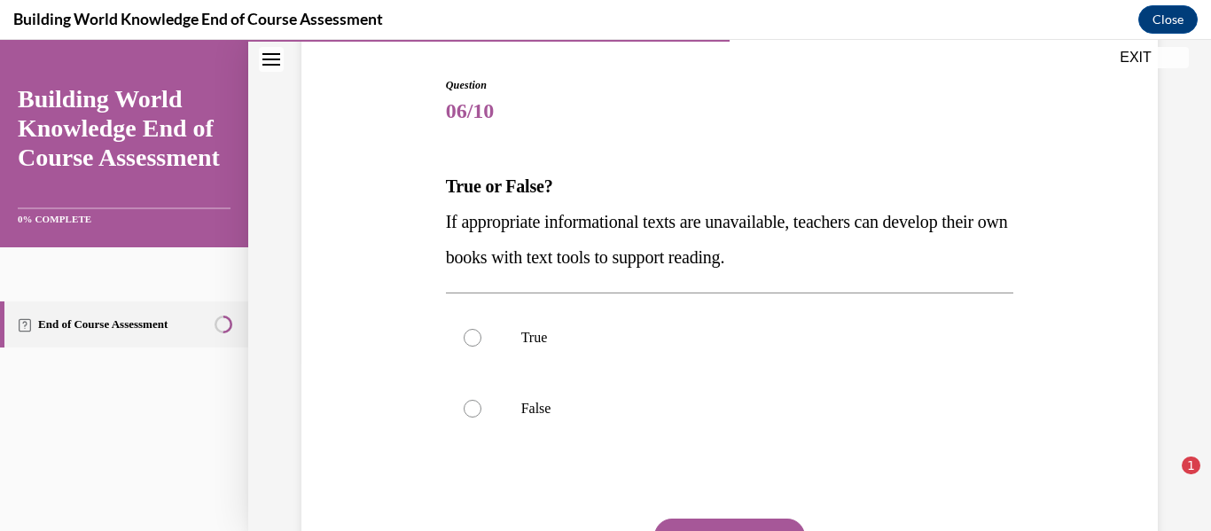
scroll to position [174, 0]
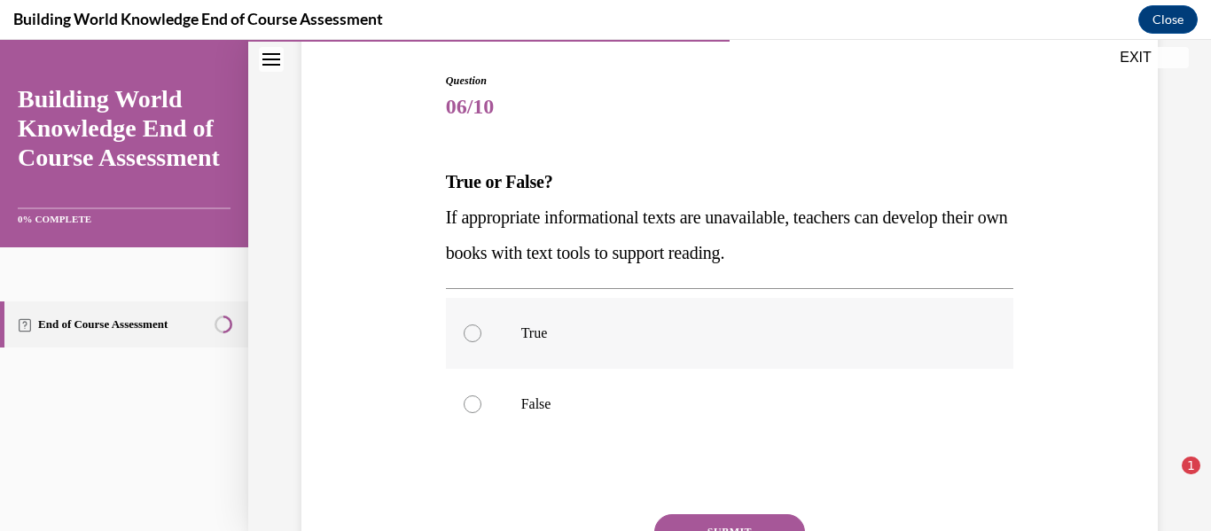
click at [478, 337] on div at bounding box center [473, 334] width 18 height 18
click at [478, 337] on input "True" at bounding box center [473, 334] width 18 height 18
radio input "true"
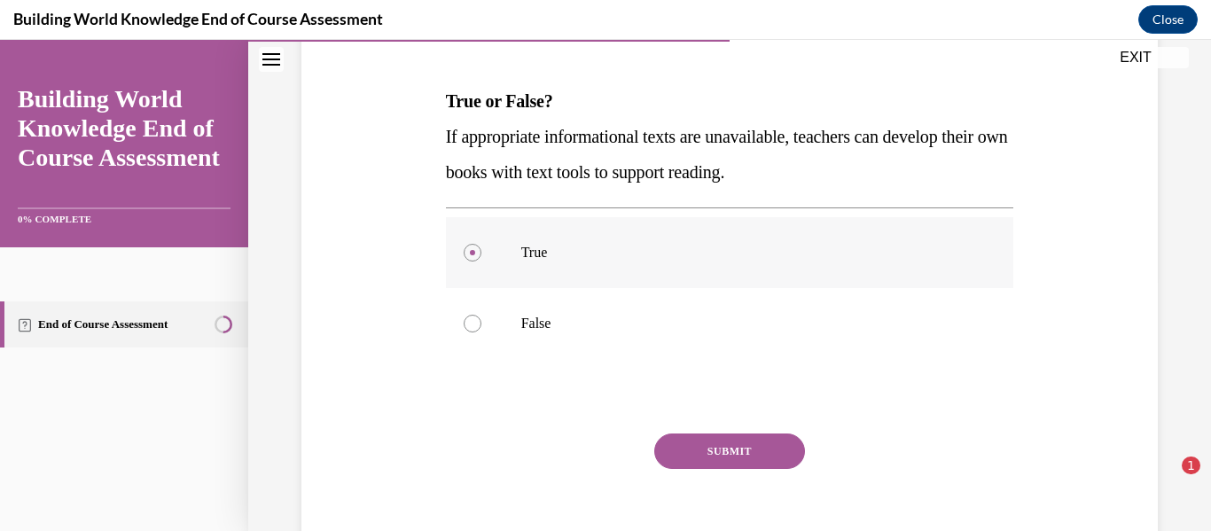
scroll to position [255, 0]
click at [715, 451] on button "SUBMIT" at bounding box center [729, 450] width 151 height 35
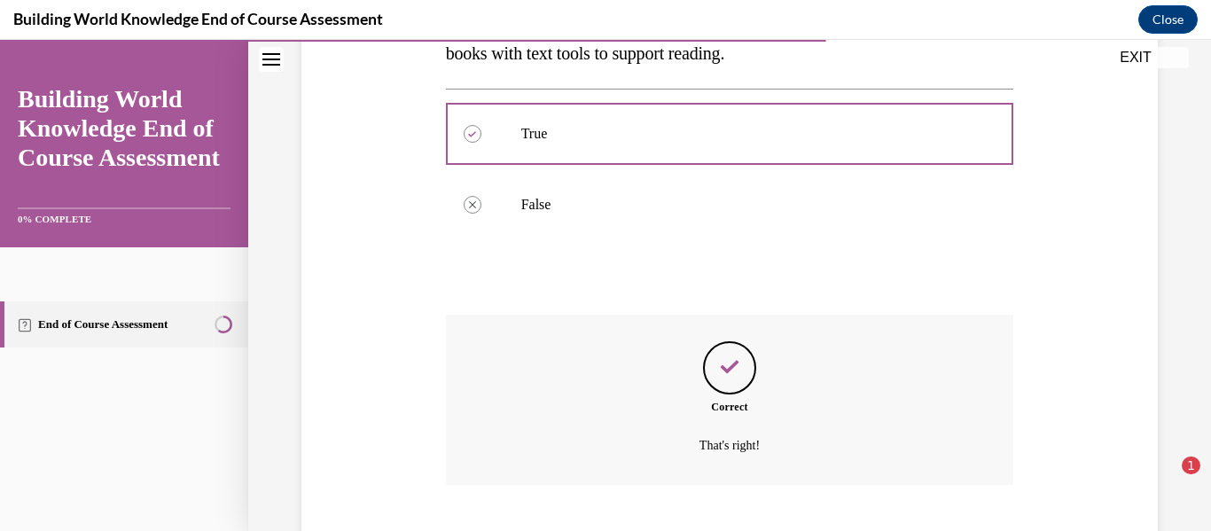
scroll to position [481, 0]
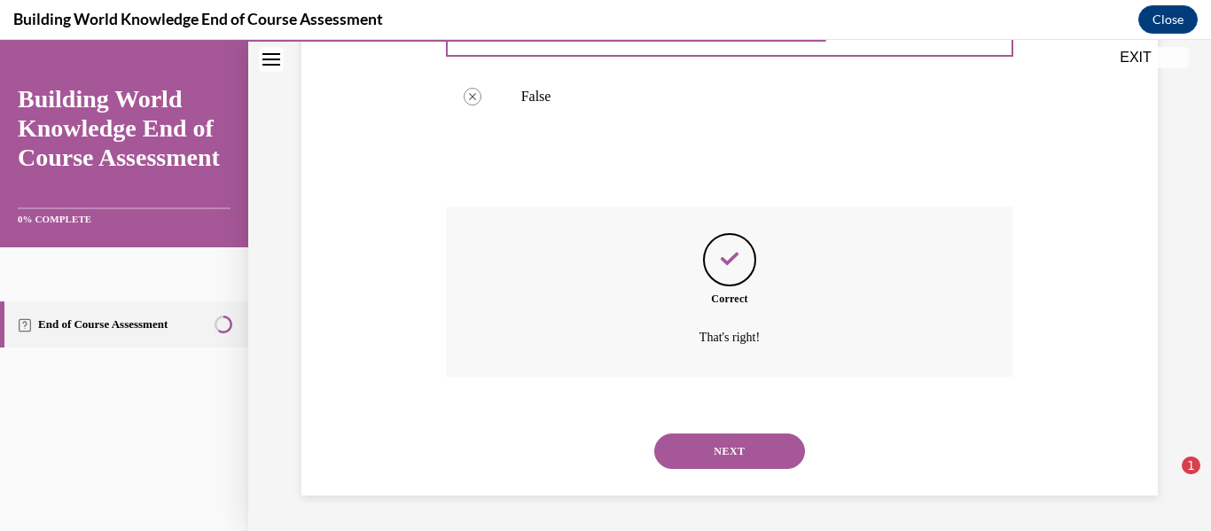
click at [715, 451] on button "NEXT" at bounding box center [729, 451] width 151 height 35
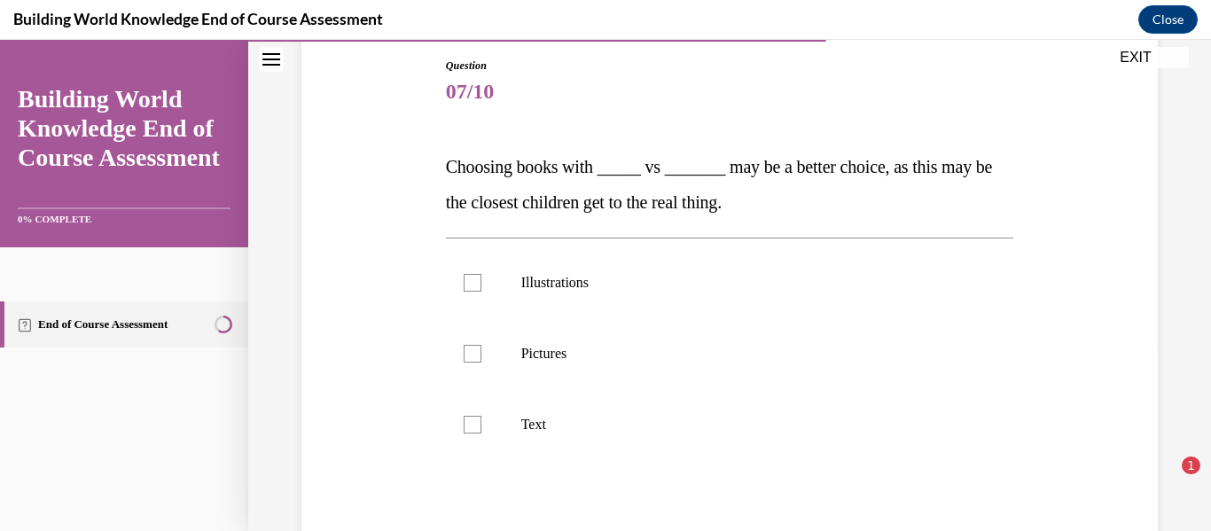
scroll to position [192, 0]
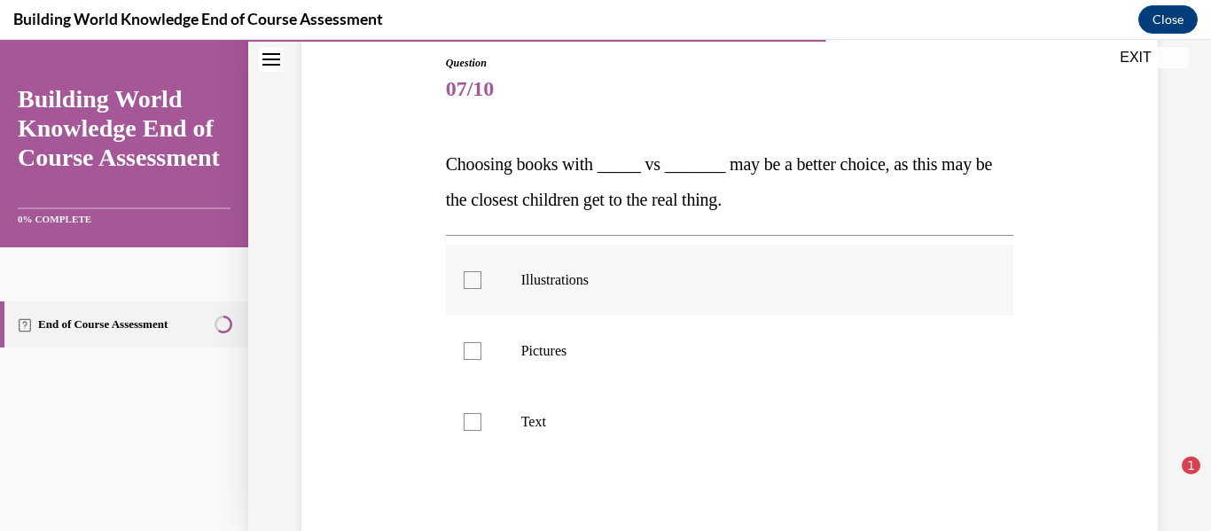
click at [469, 279] on div at bounding box center [473, 280] width 18 height 18
click at [469, 279] on input "Illustrations" at bounding box center [473, 280] width 18 height 18
checkbox input "true"
click at [470, 349] on div at bounding box center [473, 351] width 18 height 18
click at [470, 349] on input "Pictures" at bounding box center [473, 351] width 18 height 18
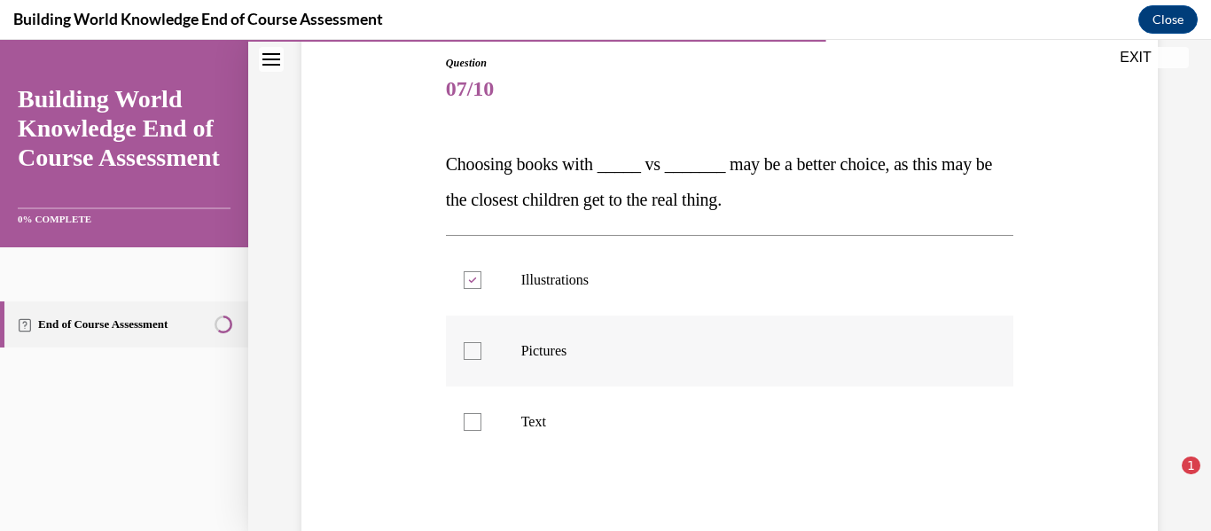
checkbox input "true"
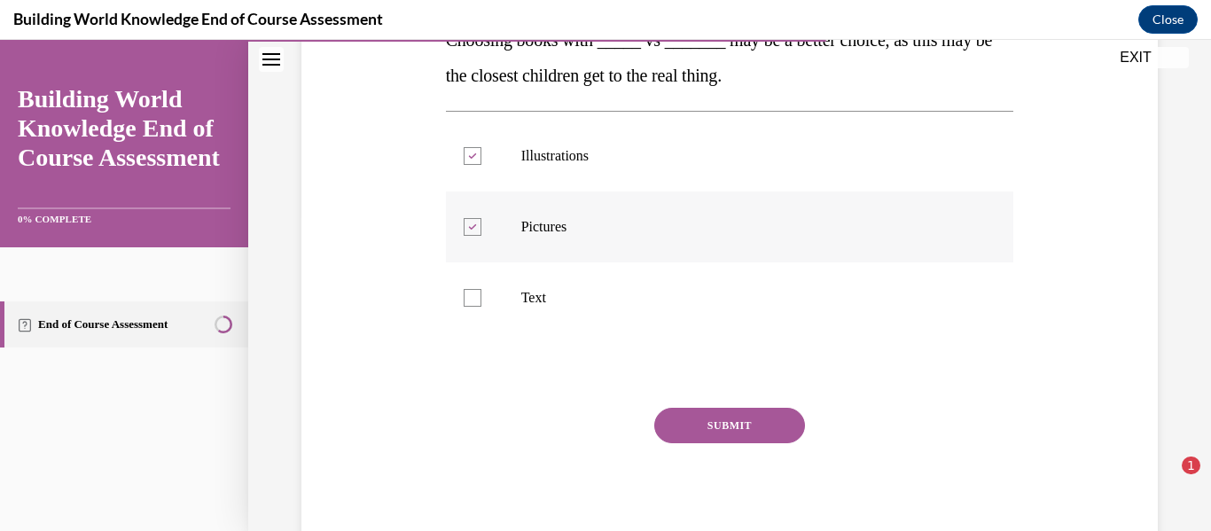
scroll to position [317, 0]
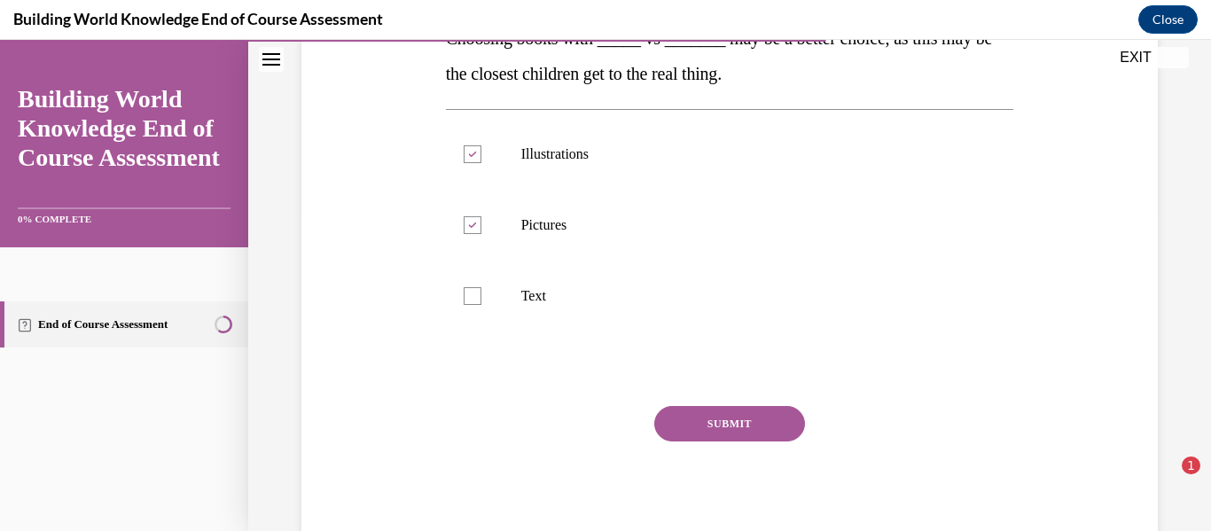
click at [690, 429] on button "SUBMIT" at bounding box center [729, 423] width 151 height 35
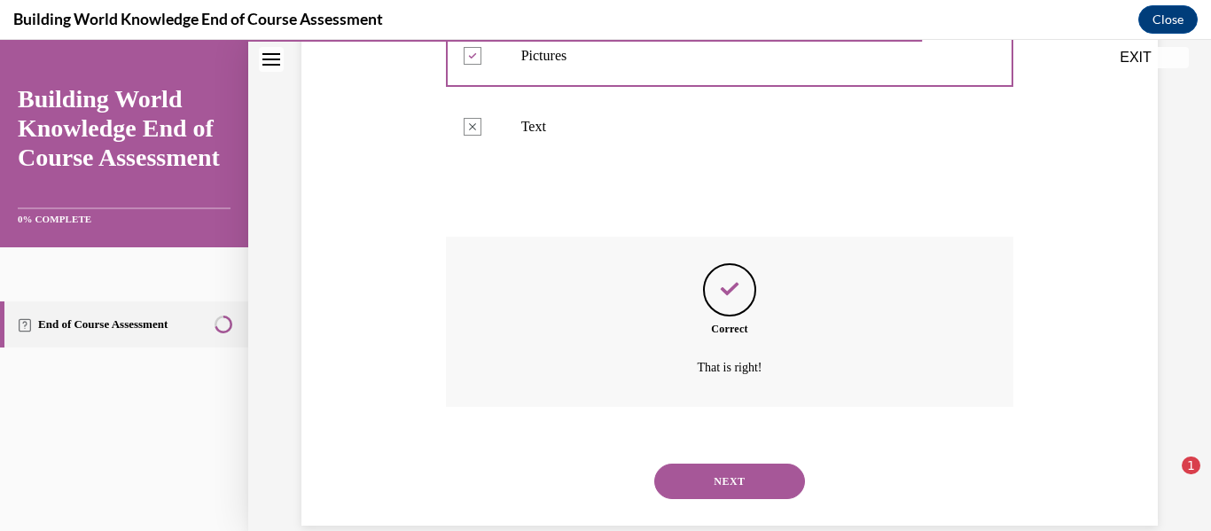
scroll to position [517, 0]
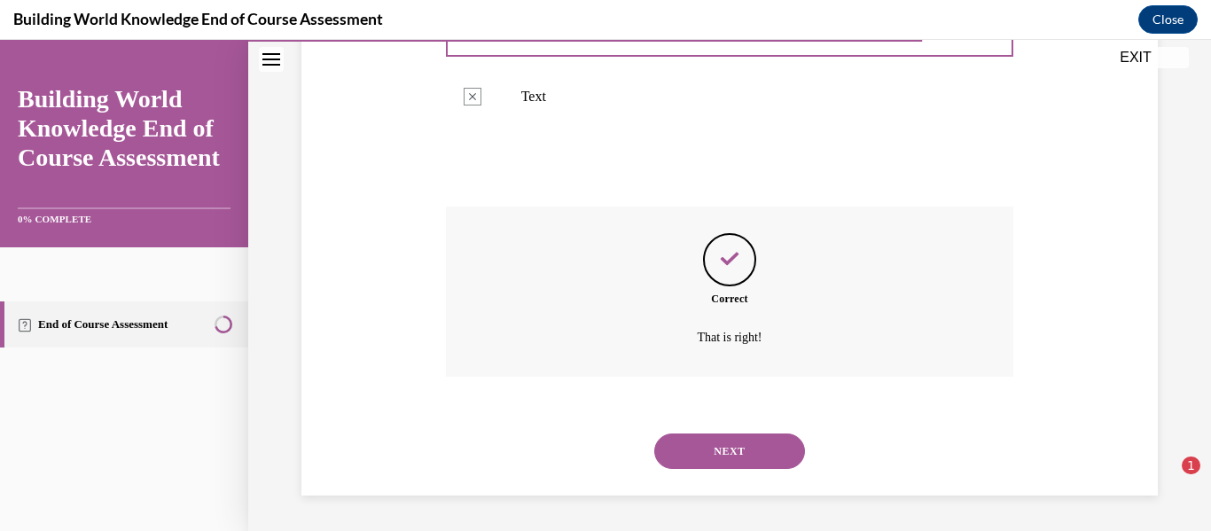
click at [693, 447] on button "NEXT" at bounding box center [729, 451] width 151 height 35
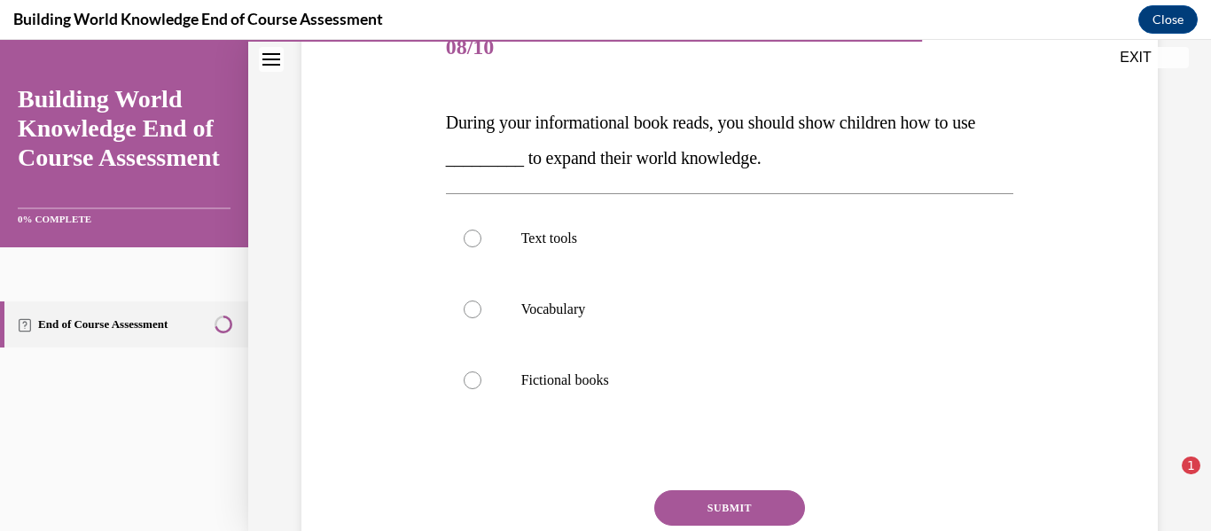
scroll to position [227, 0]
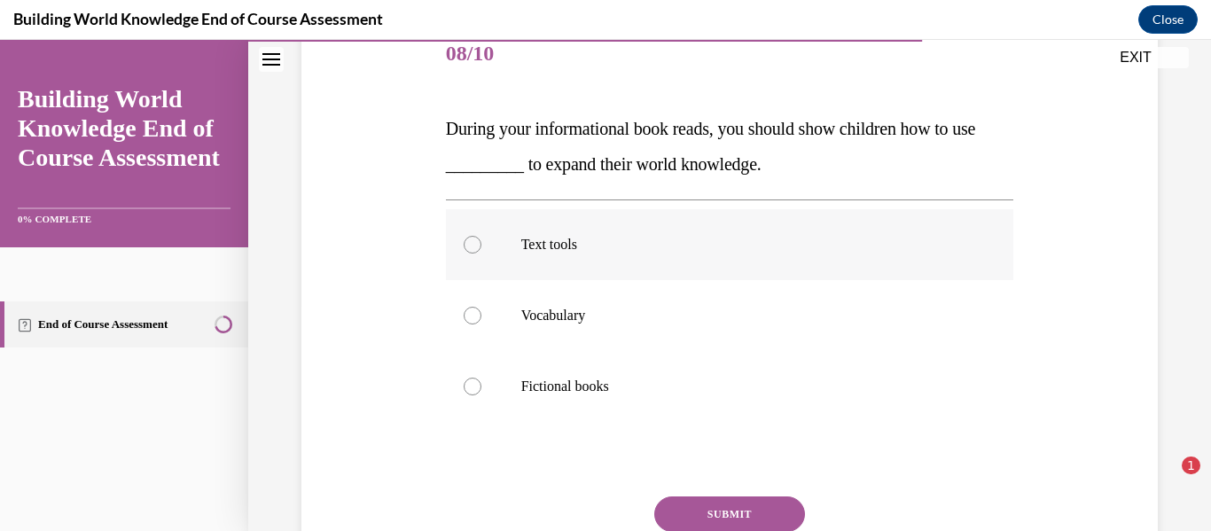
click at [471, 245] on div at bounding box center [473, 245] width 18 height 18
click at [471, 245] on input "Text tools" at bounding box center [473, 245] width 18 height 18
radio input "true"
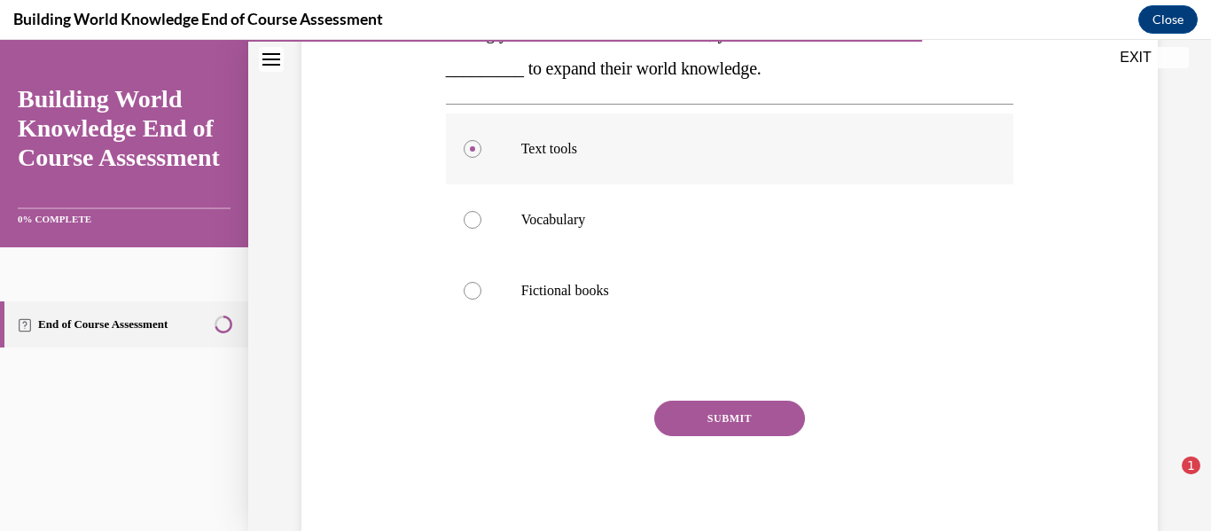
scroll to position [329, 0]
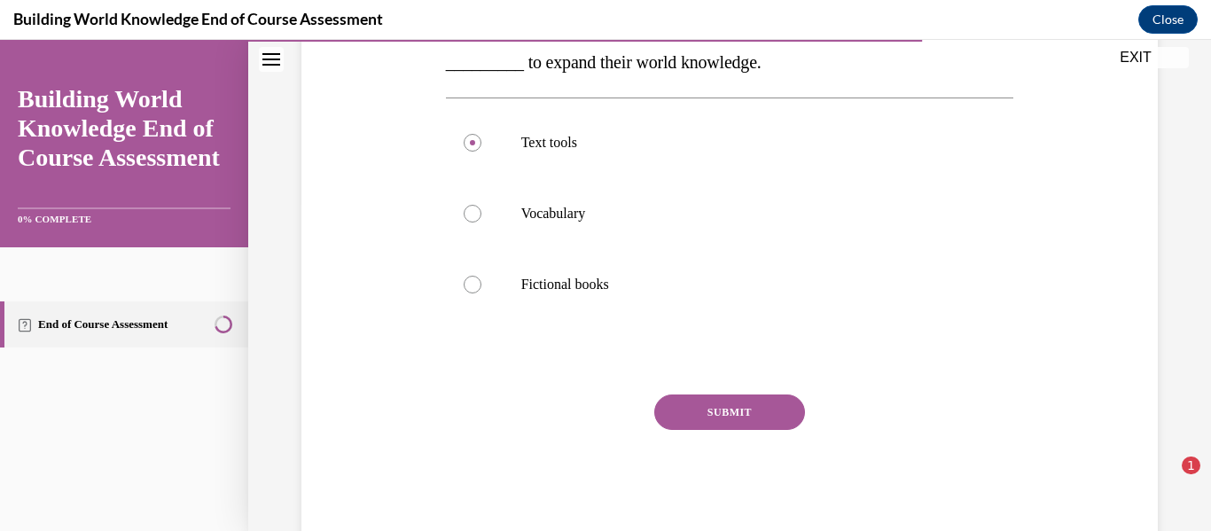
click at [713, 417] on button "SUBMIT" at bounding box center [729, 412] width 151 height 35
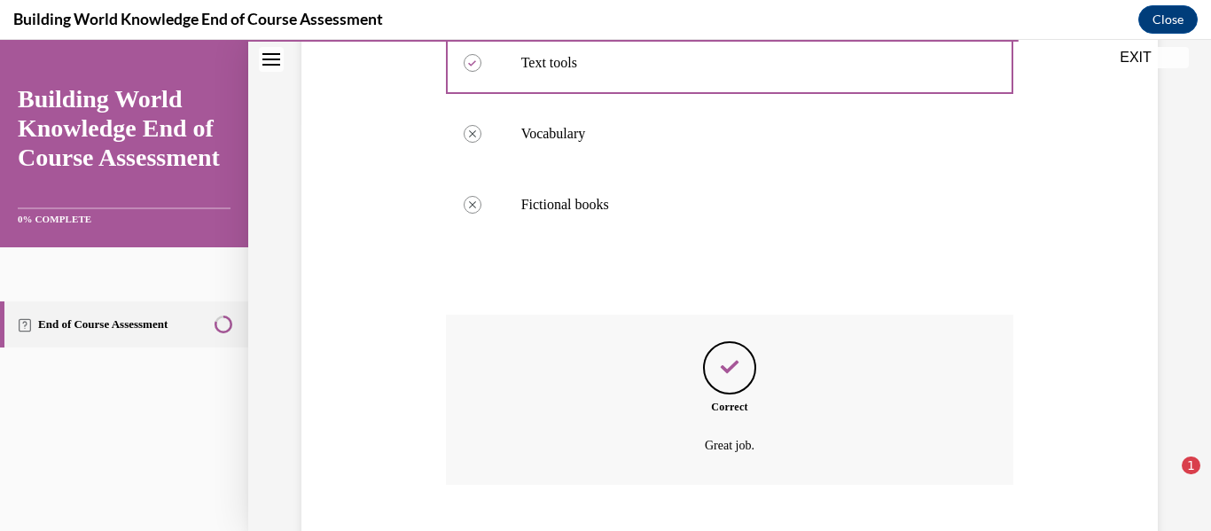
scroll to position [517, 0]
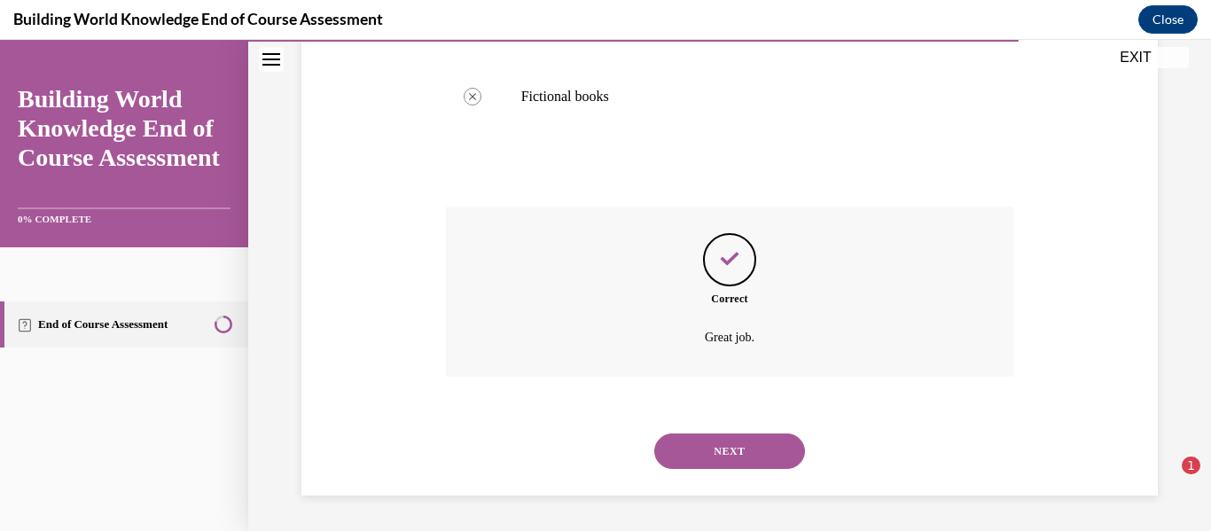
click at [718, 450] on button "NEXT" at bounding box center [729, 451] width 151 height 35
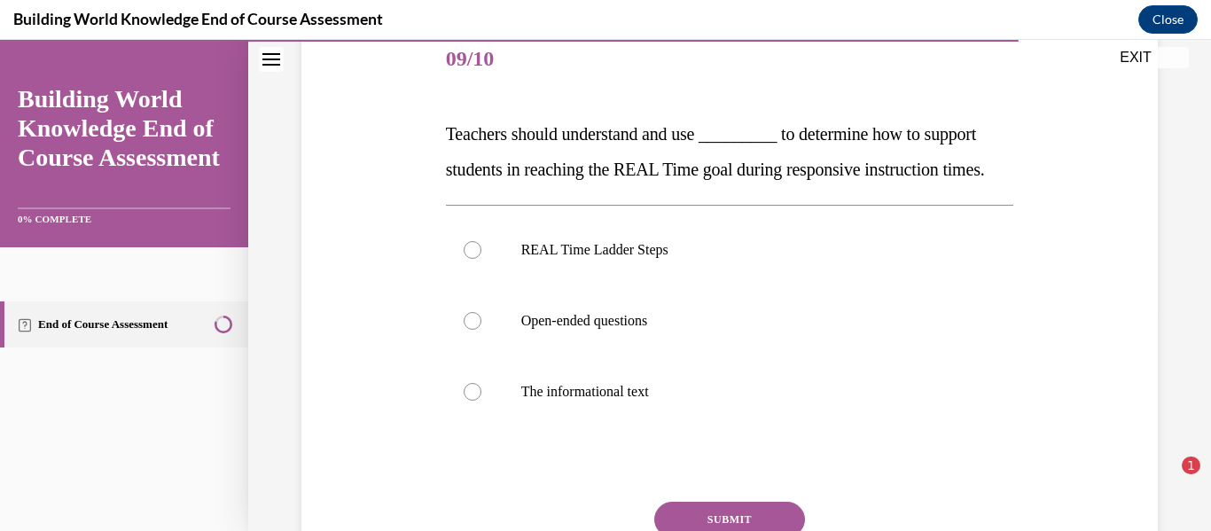
scroll to position [229, 0]
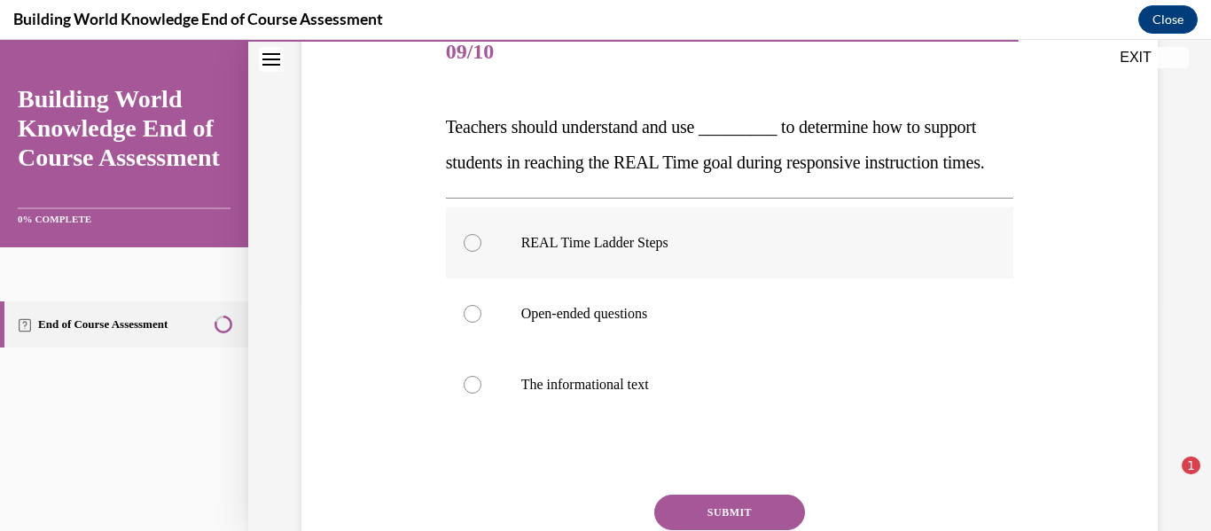
click at [475, 252] on div at bounding box center [473, 243] width 18 height 18
click at [475, 252] on input "REAL Time Ladder Steps" at bounding box center [473, 243] width 18 height 18
radio input "true"
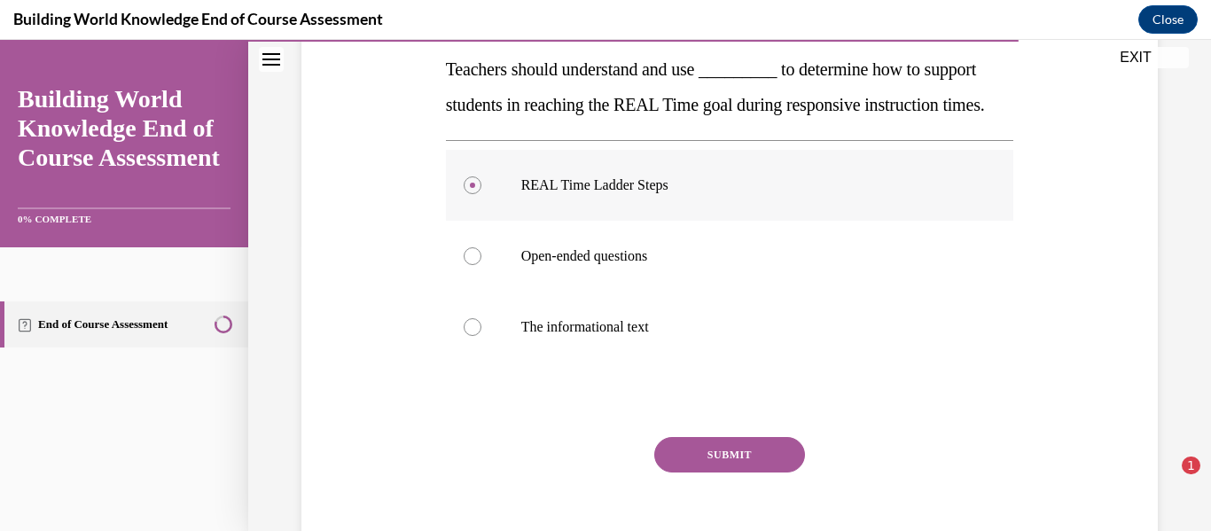
scroll to position [294, 0]
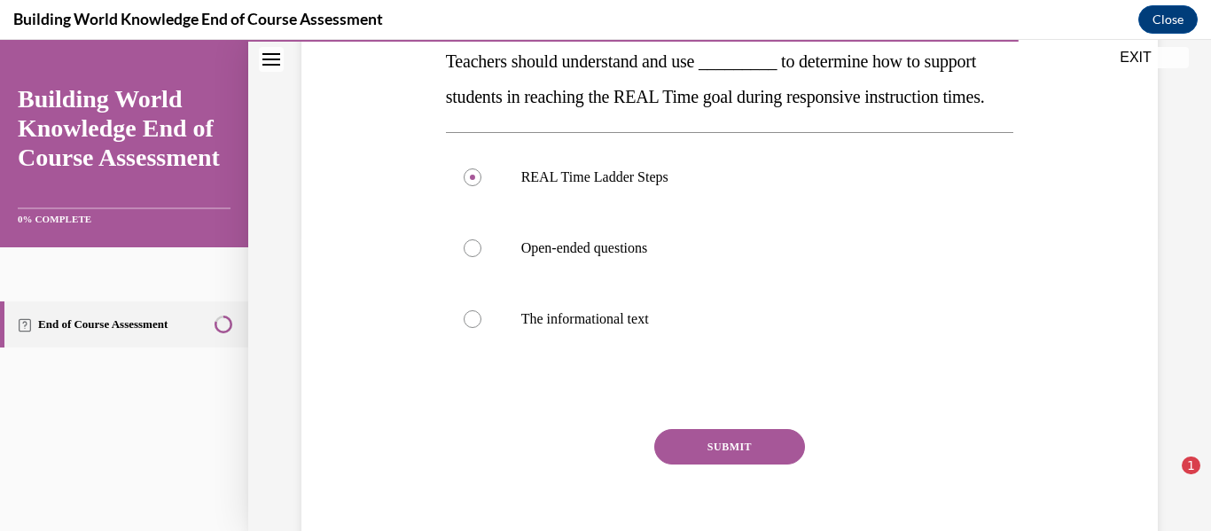
click at [695, 465] on button "SUBMIT" at bounding box center [729, 446] width 151 height 35
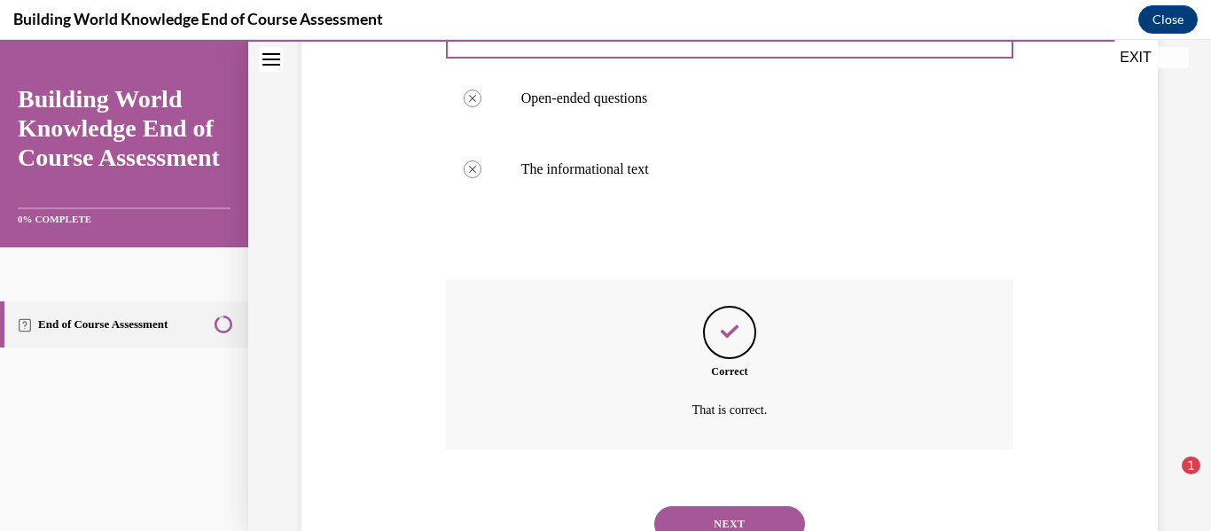
scroll to position [552, 0]
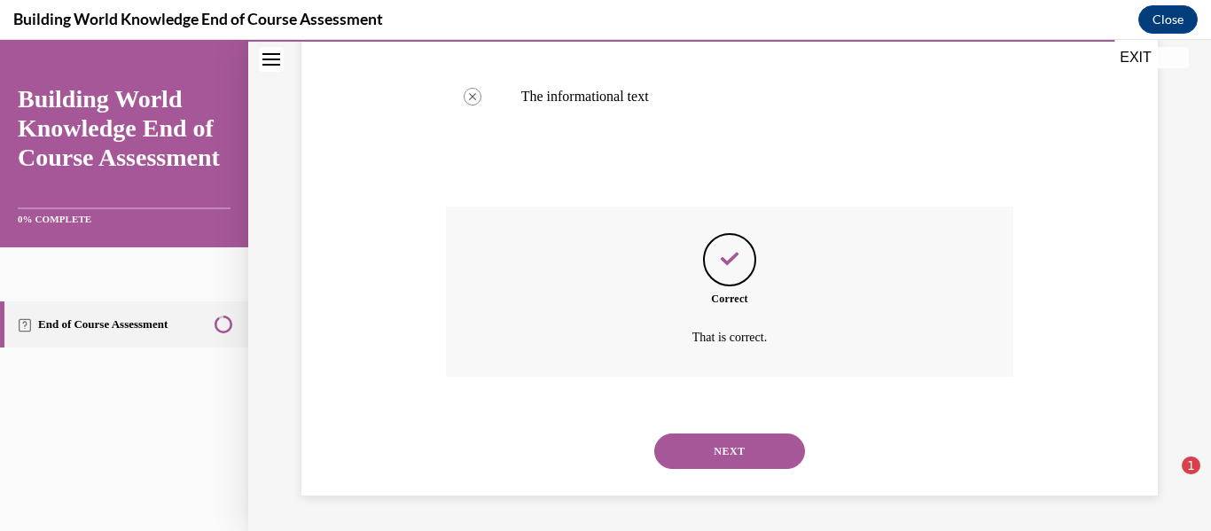
click at [697, 457] on button "NEXT" at bounding box center [729, 451] width 151 height 35
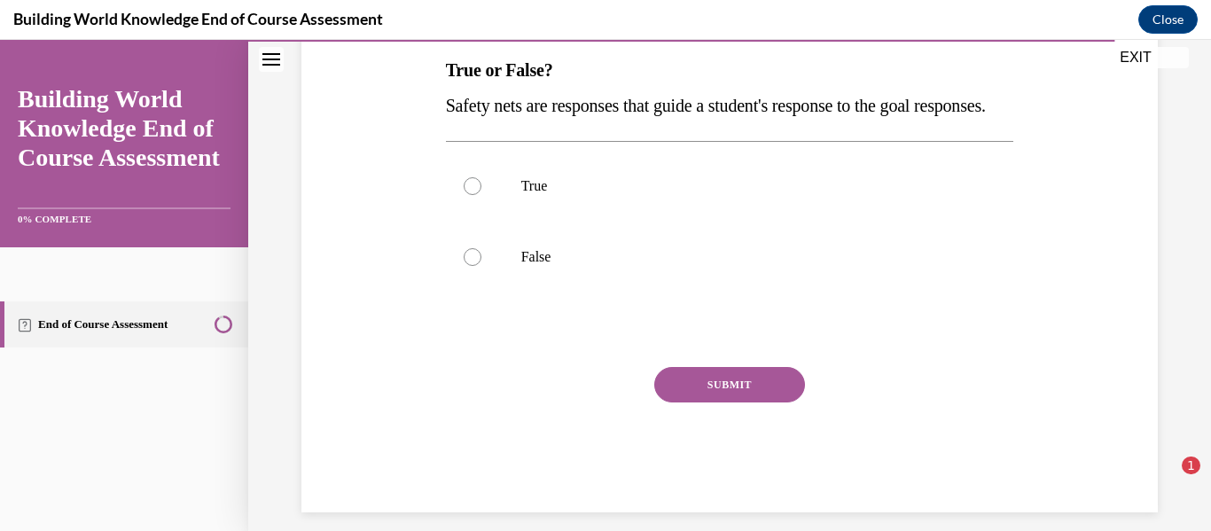
scroll to position [287, 0]
click at [469, 193] on div at bounding box center [473, 185] width 18 height 18
click at [469, 193] on input "True" at bounding box center [473, 185] width 18 height 18
radio input "true"
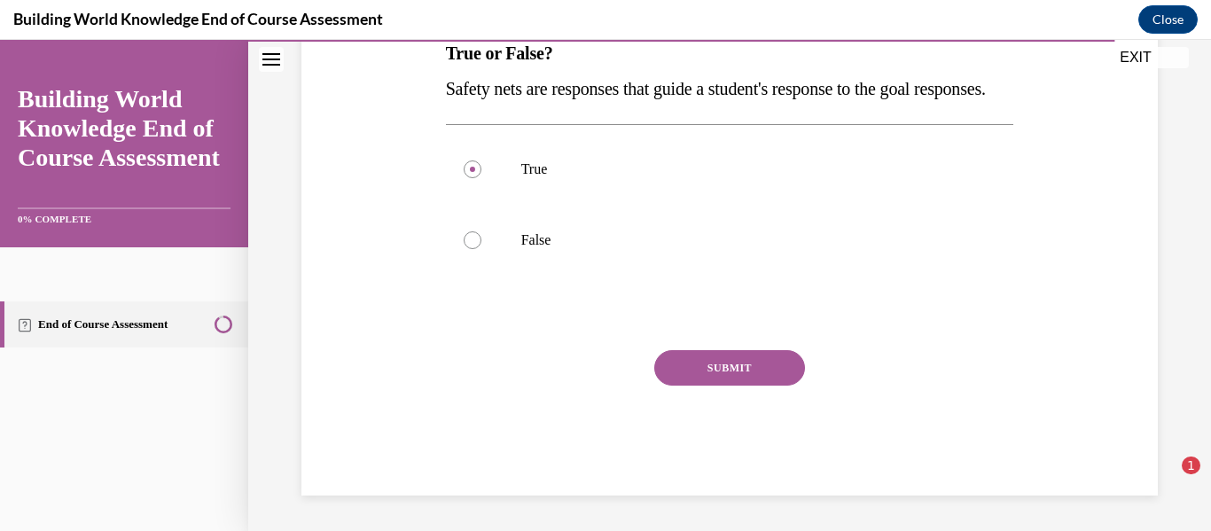
click at [718, 366] on button "SUBMIT" at bounding box center [729, 367] width 151 height 35
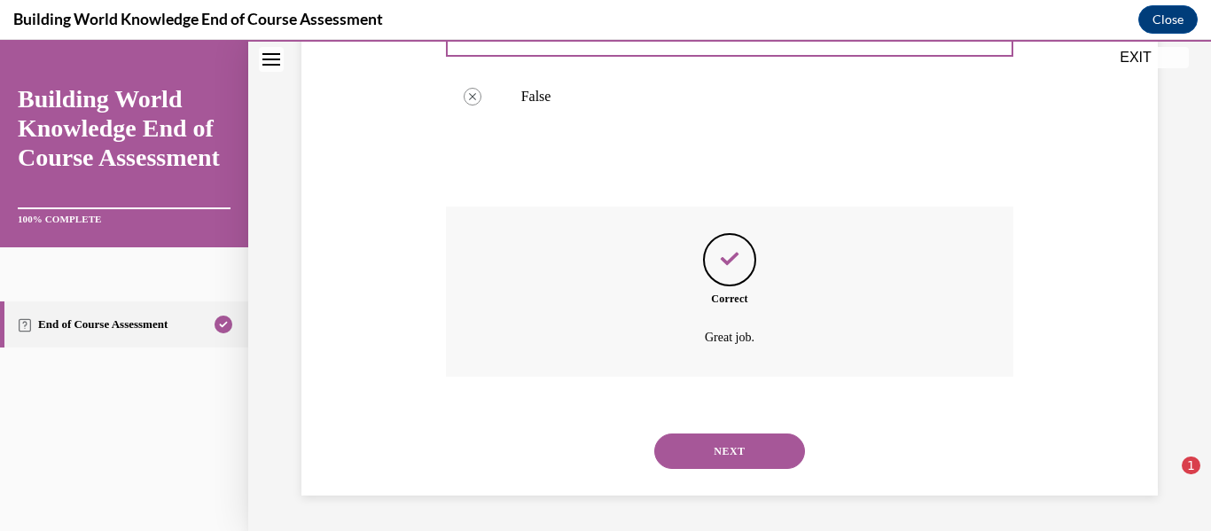
scroll to position [481, 0]
click at [714, 448] on button "NEXT" at bounding box center [729, 451] width 151 height 35
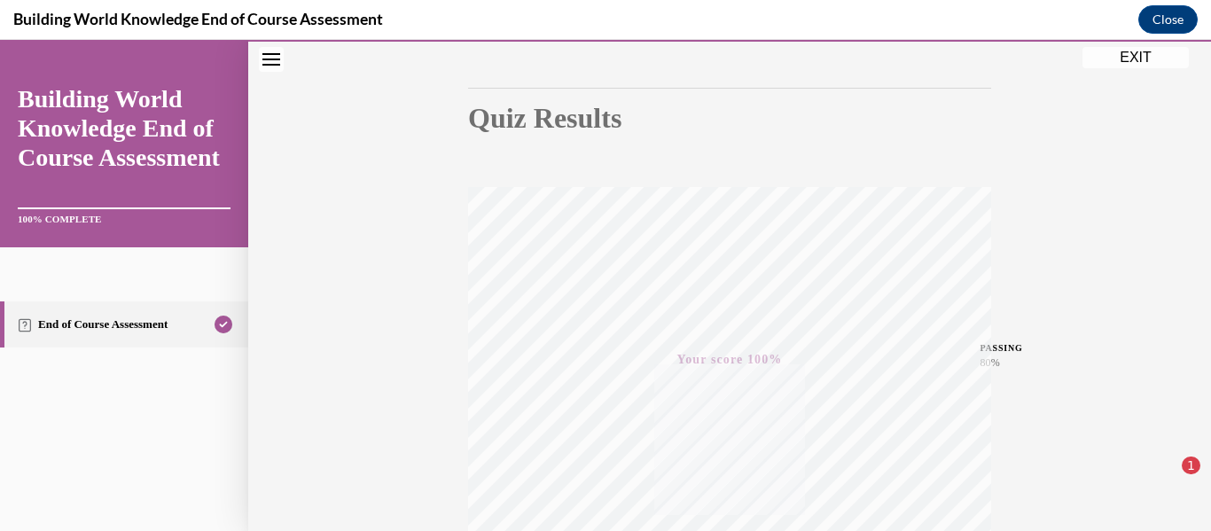
scroll to position [155, 0]
click at [1136, 53] on button "EXIT" at bounding box center [1136, 57] width 106 height 21
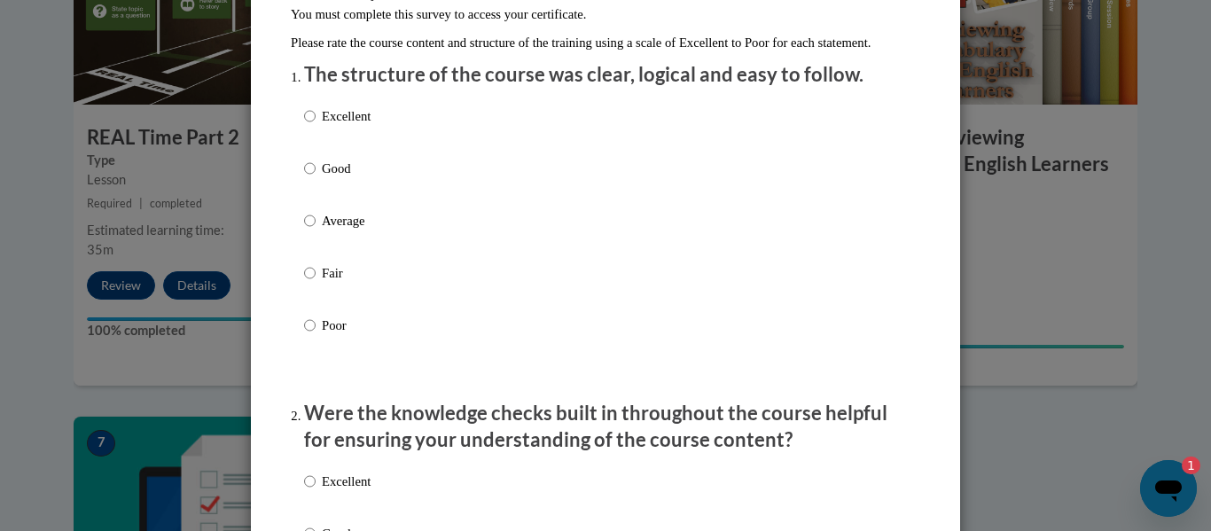
scroll to position [187, 0]
click at [314, 177] on input "Good" at bounding box center [310, 168] width 12 height 20
radio input "true"
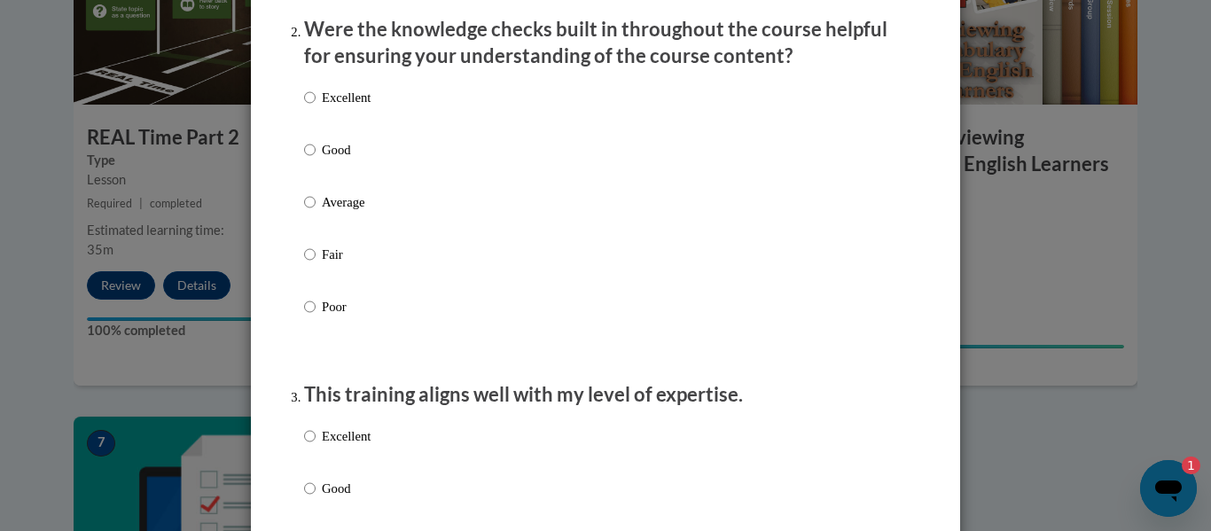
scroll to position [545, 0]
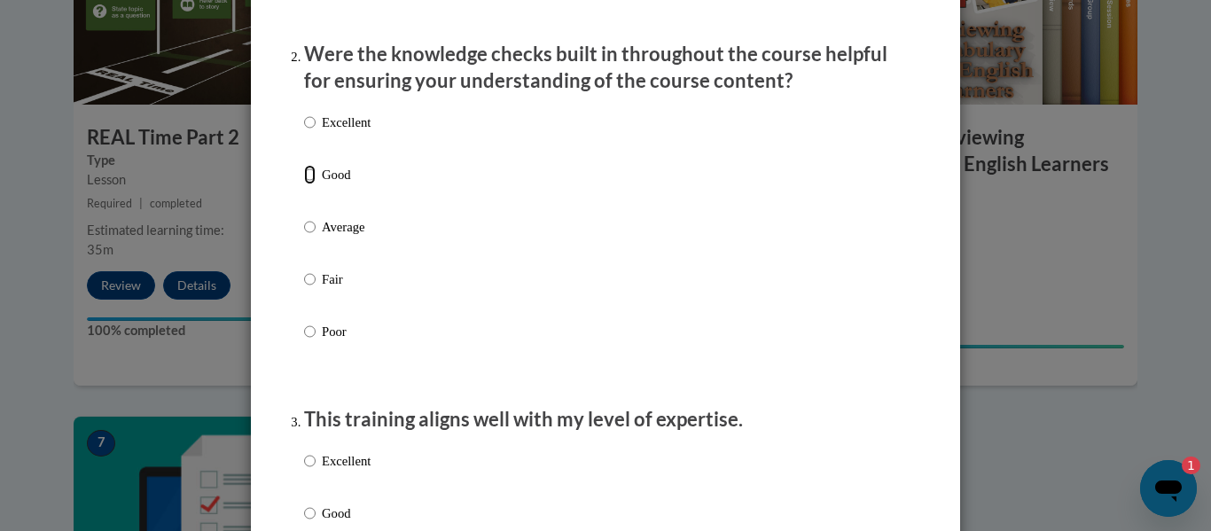
click at [314, 184] on input "Good" at bounding box center [310, 175] width 12 height 20
radio input "true"
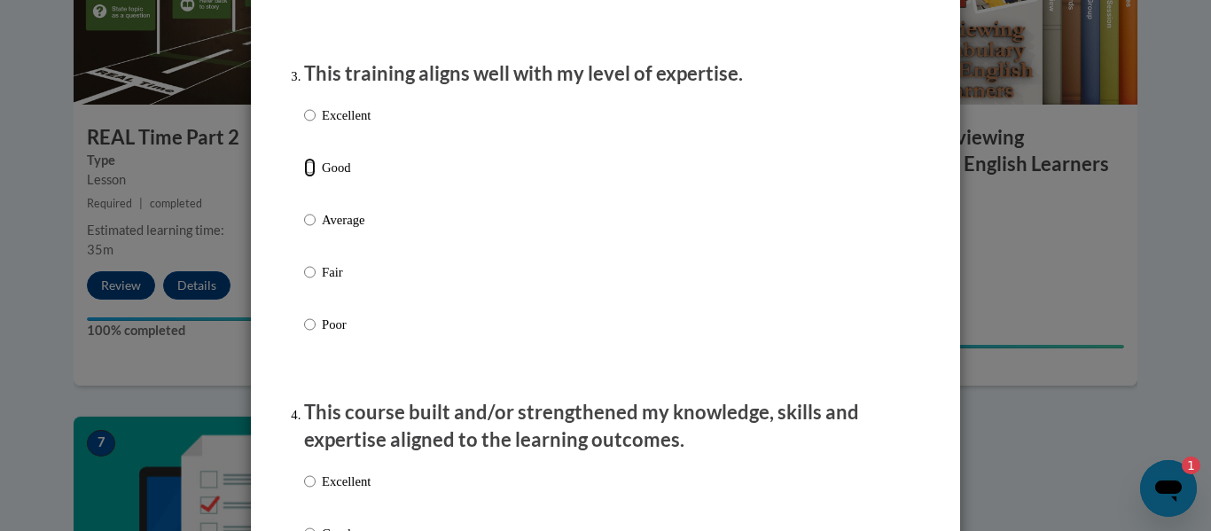
click at [314, 177] on input "Good" at bounding box center [310, 168] width 12 height 20
radio input "true"
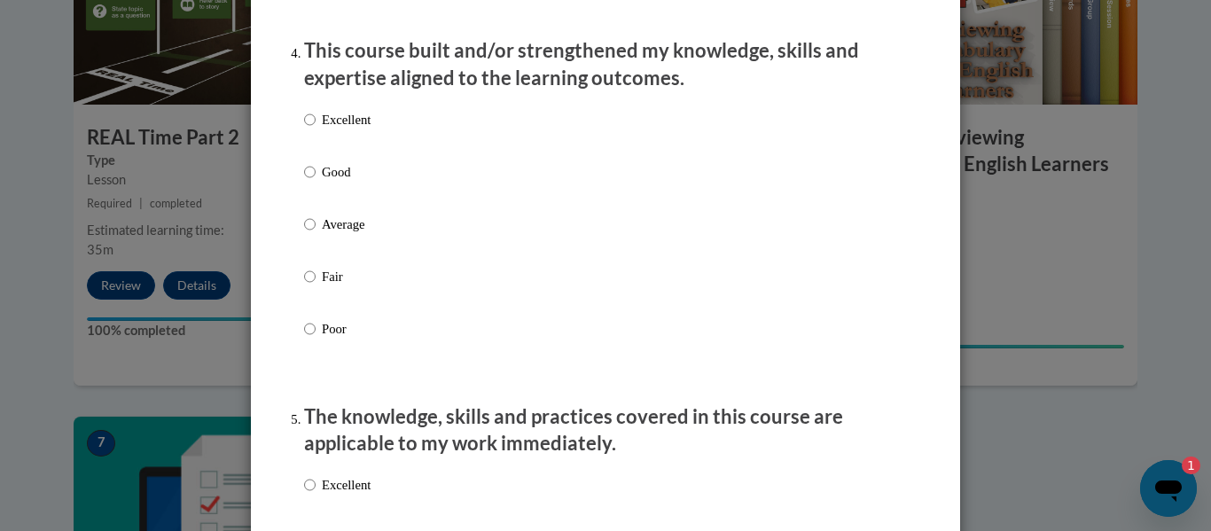
scroll to position [1251, 0]
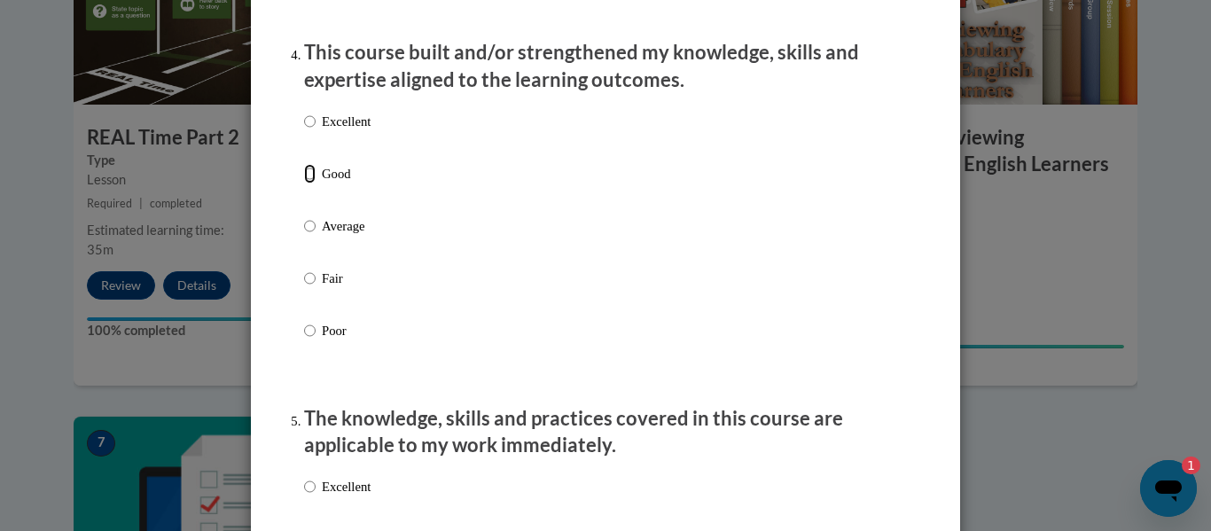
click at [309, 184] on input "Good" at bounding box center [310, 174] width 12 height 20
radio input "true"
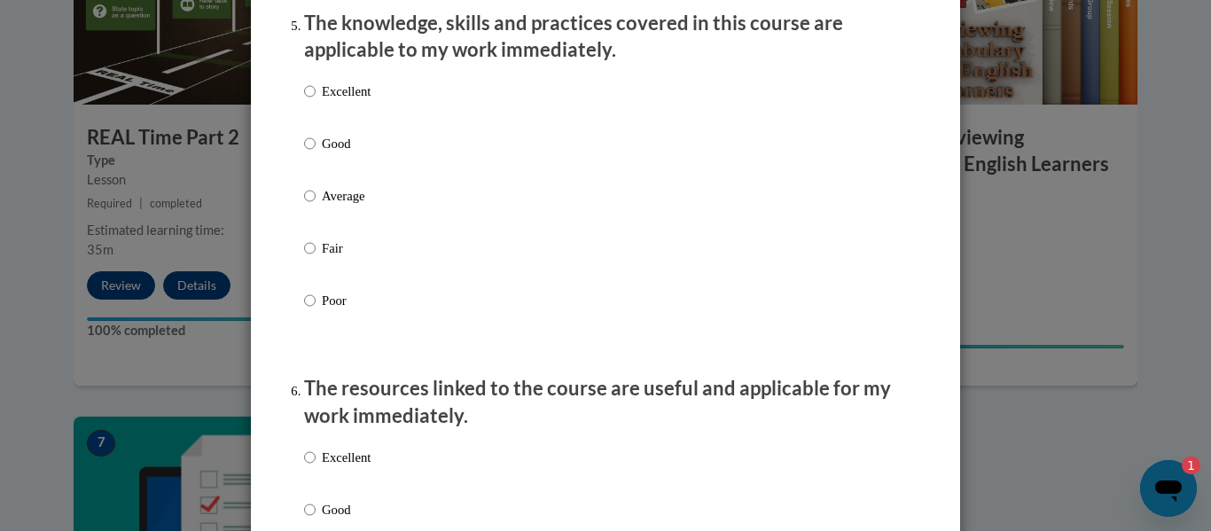
scroll to position [1652, 0]
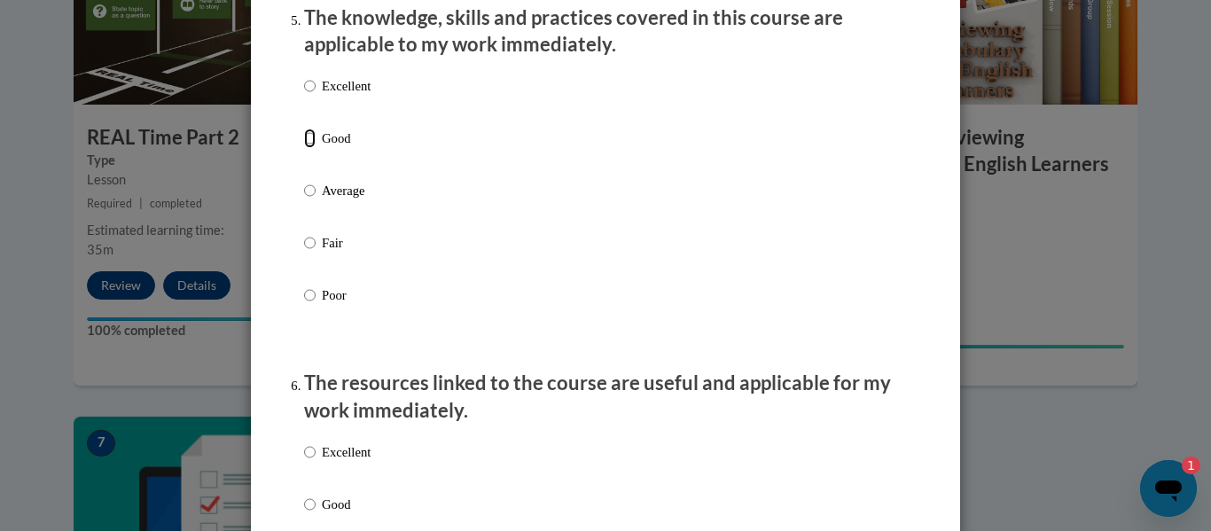
click at [308, 148] on input "Good" at bounding box center [310, 139] width 12 height 20
radio input "true"
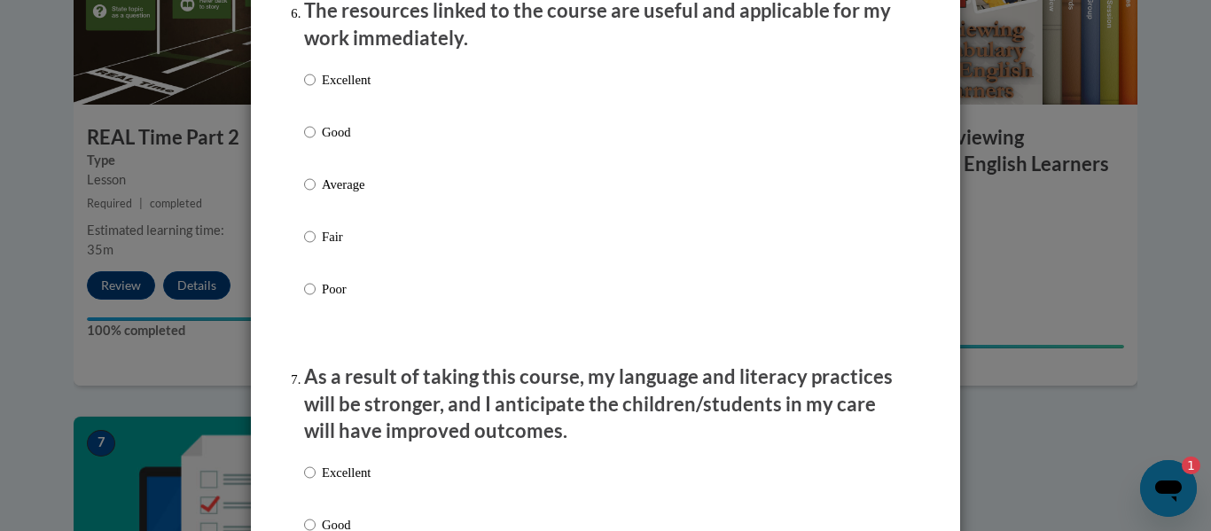
scroll to position [2022, 0]
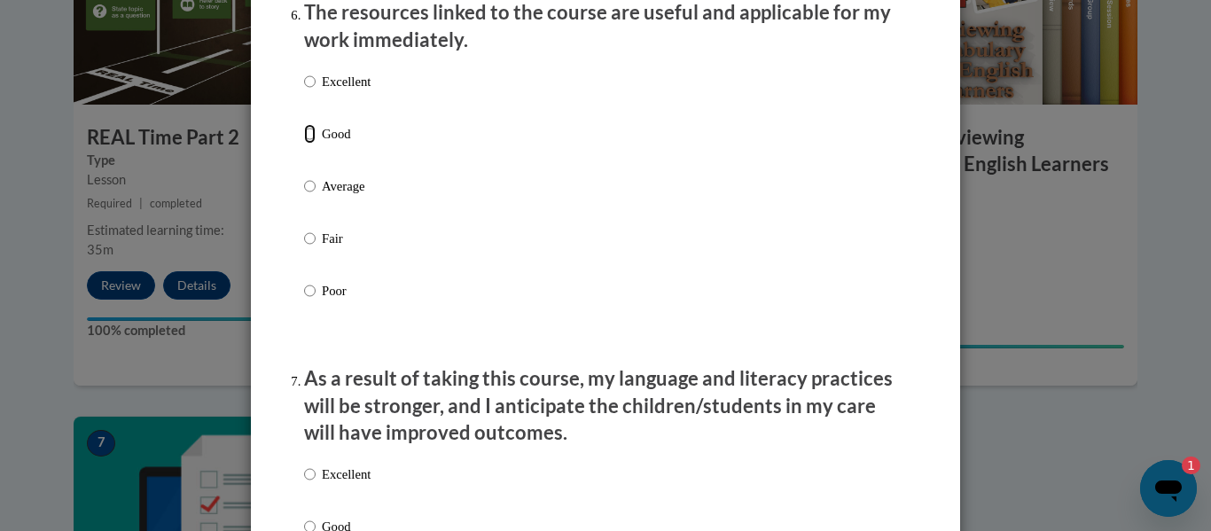
click at [311, 144] on input "Good" at bounding box center [310, 134] width 12 height 20
radio input "true"
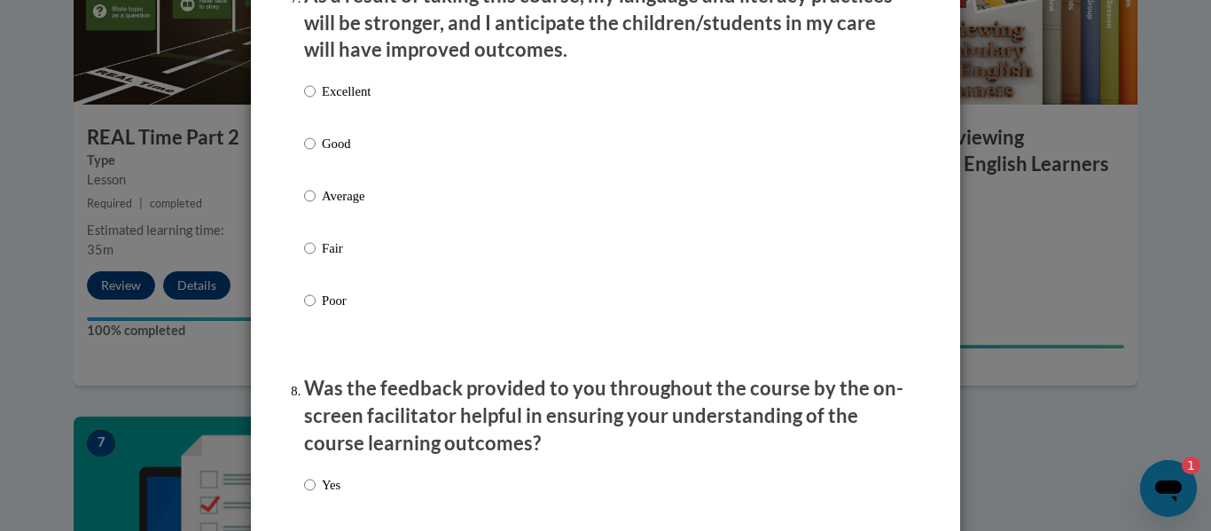
scroll to position [2409, 0]
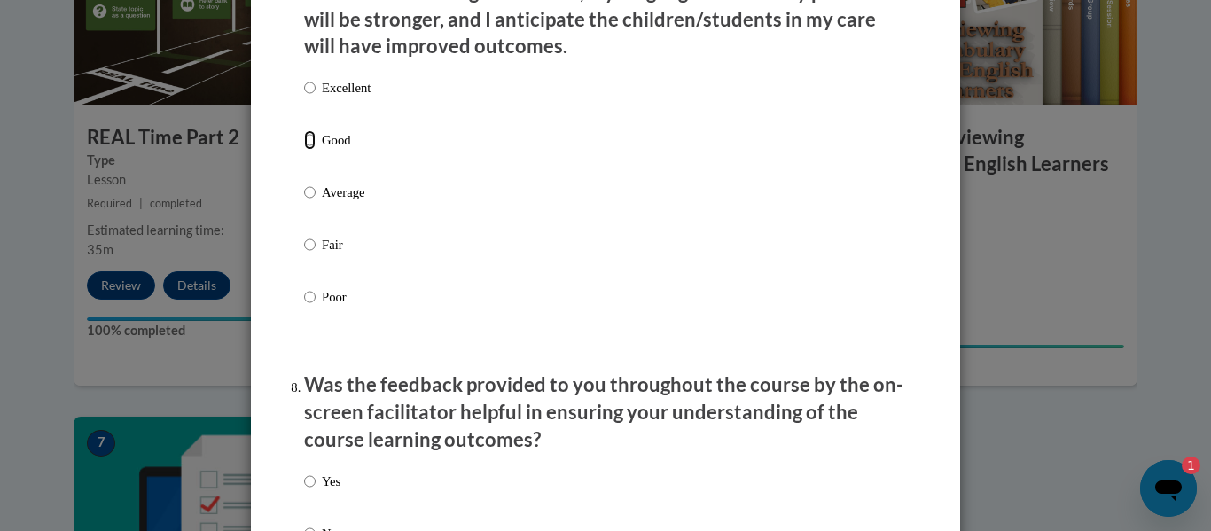
click at [308, 150] on input "Good" at bounding box center [310, 140] width 12 height 20
radio input "true"
click at [308, 150] on input "Good" at bounding box center [310, 140] width 12 height 20
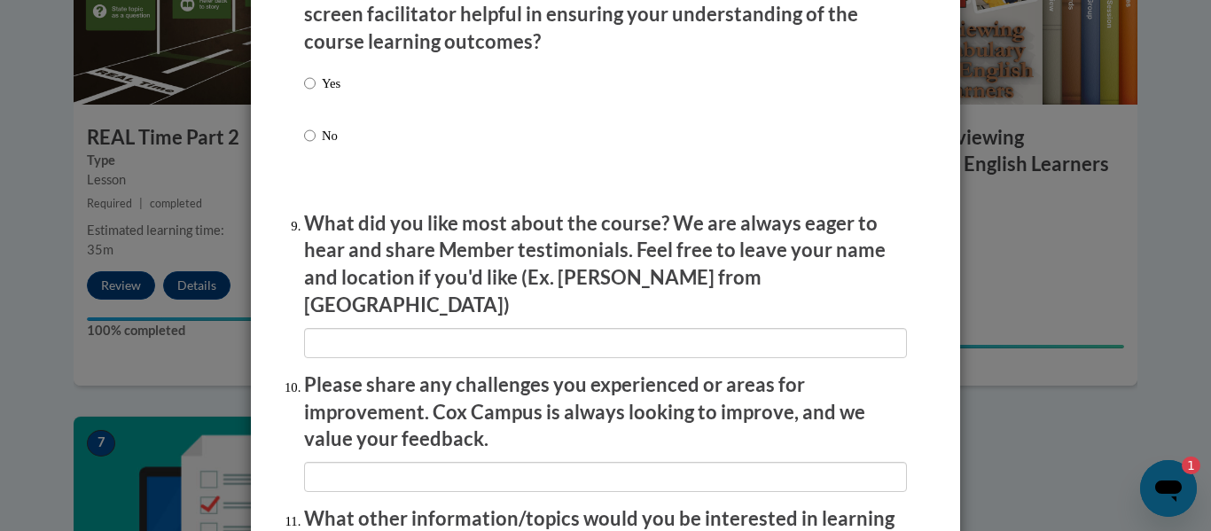
scroll to position [2809, 0]
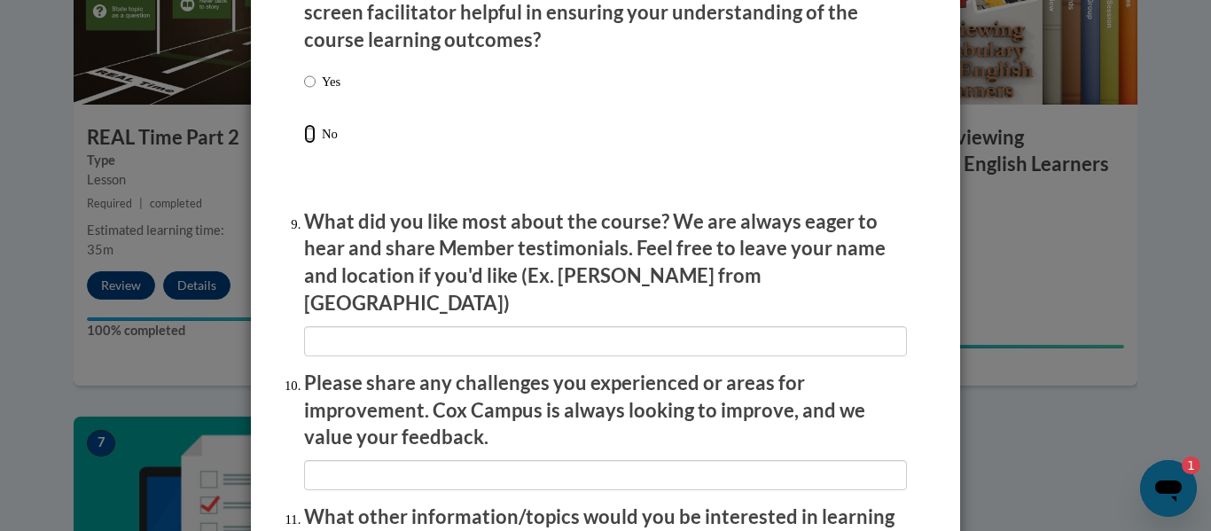
click at [304, 144] on input "No" at bounding box center [310, 134] width 12 height 20
radio input "true"
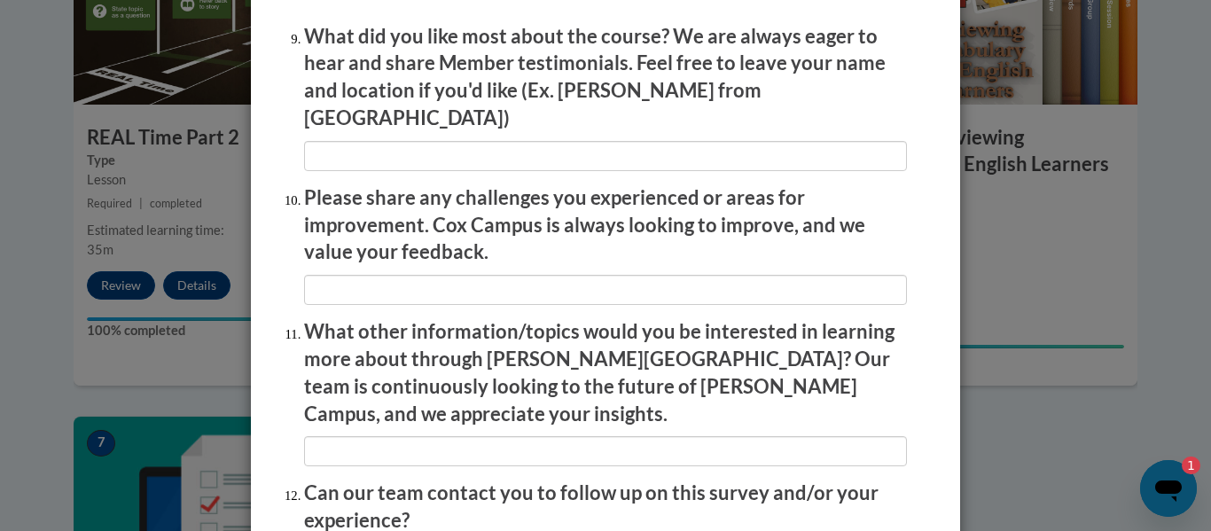
scroll to position [2991, 0]
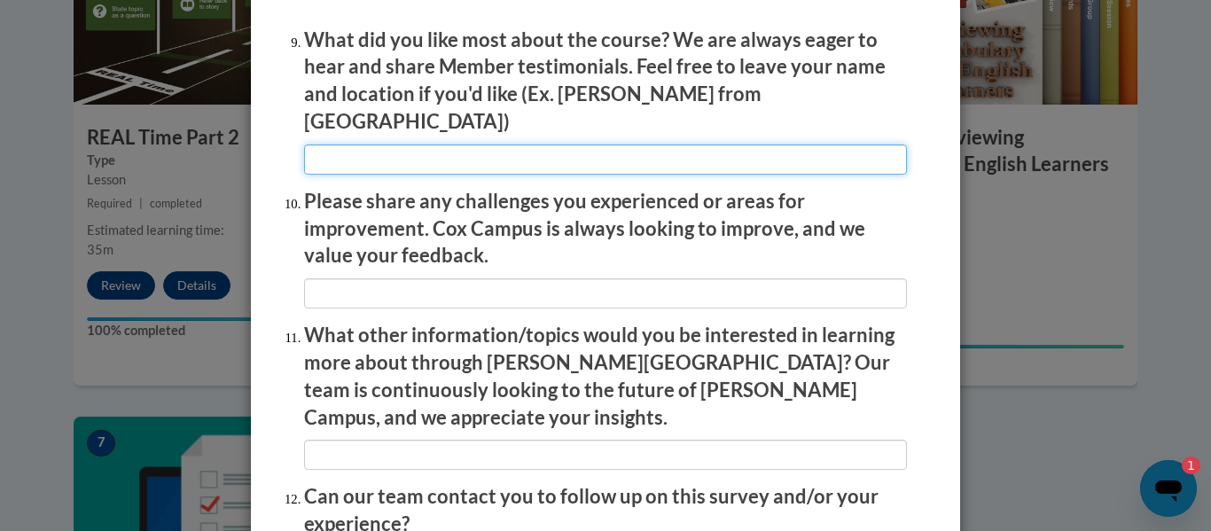
click at [337, 153] on input "textbox" at bounding box center [605, 160] width 603 height 30
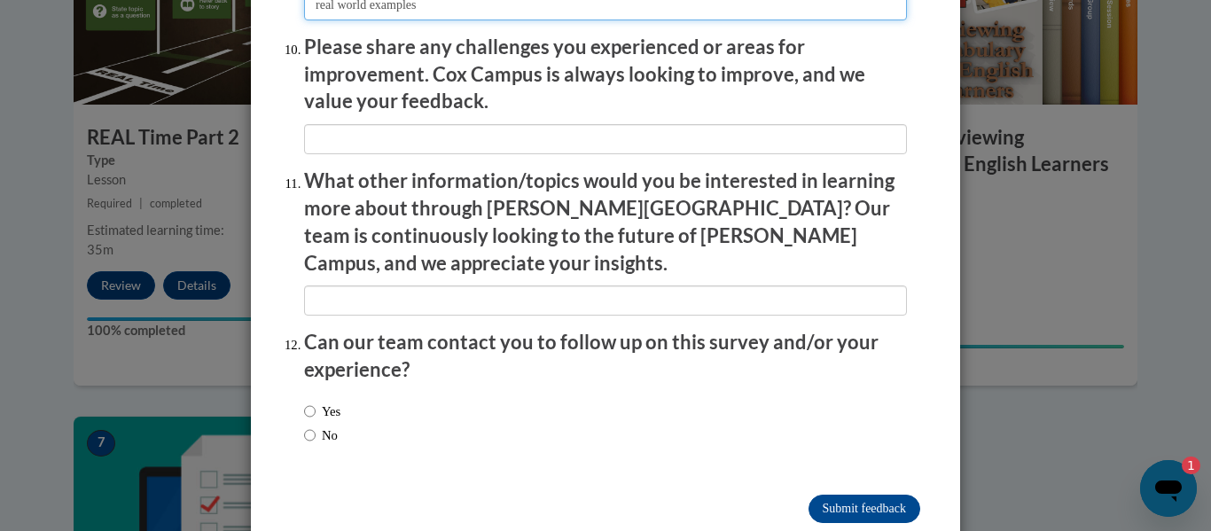
scroll to position [3149, 0]
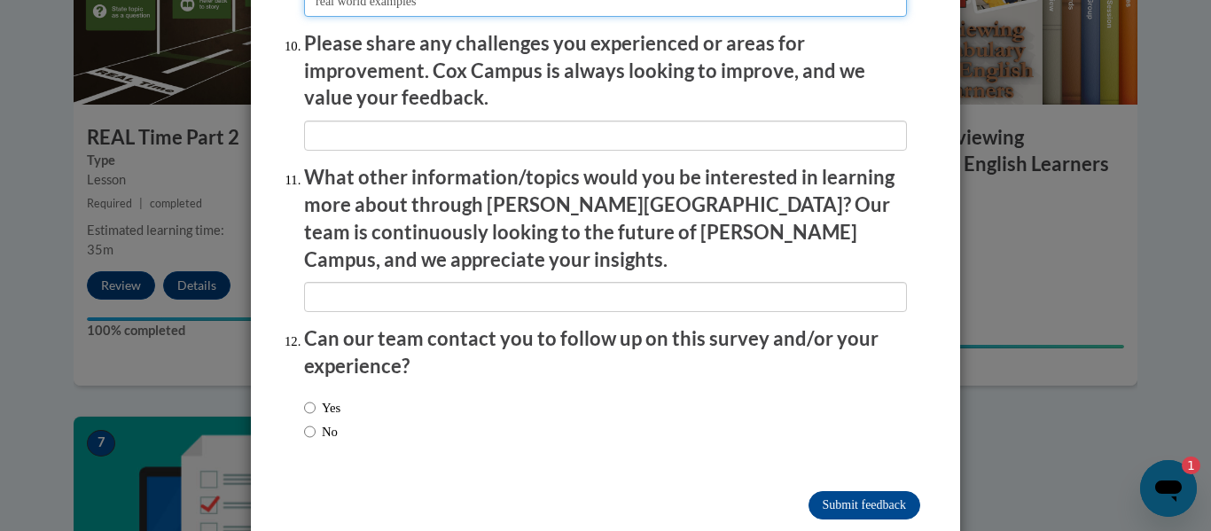
type input "real world examples"
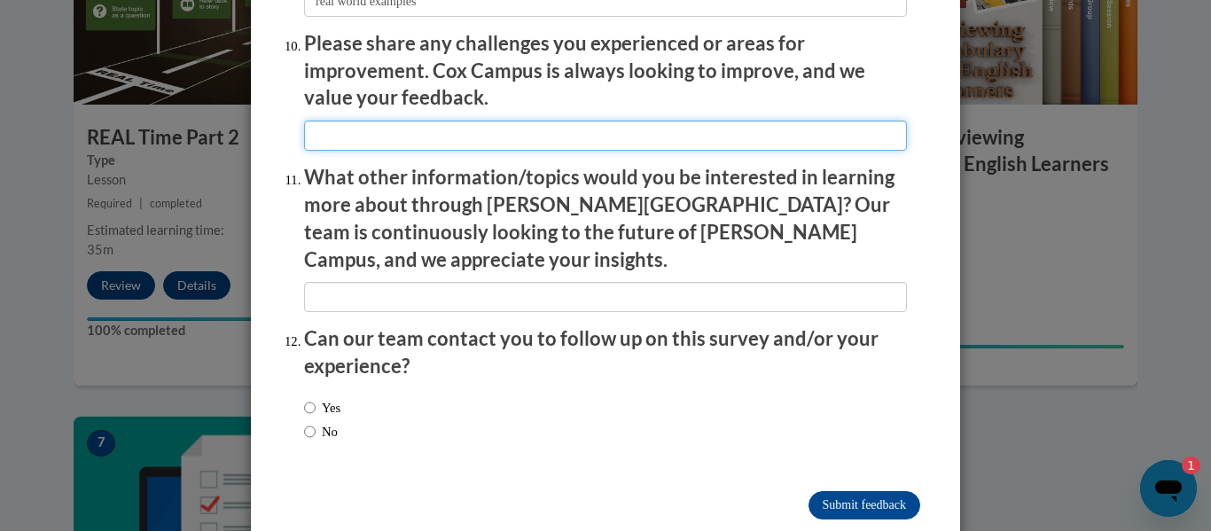
click at [323, 121] on input "textbox" at bounding box center [605, 136] width 603 height 30
type input "na"
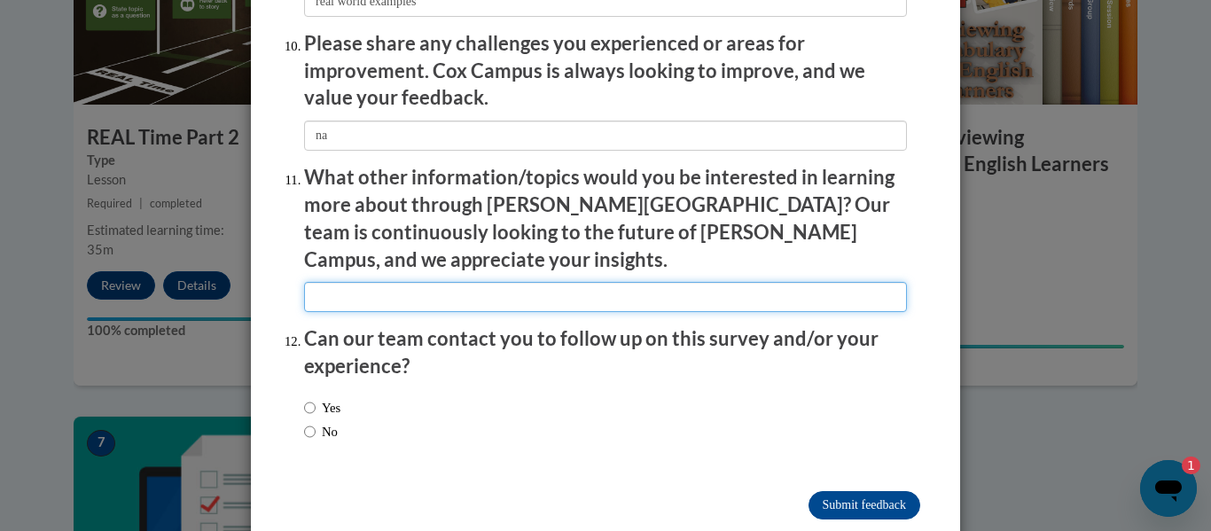
click at [334, 282] on input "textbox" at bounding box center [605, 297] width 603 height 30
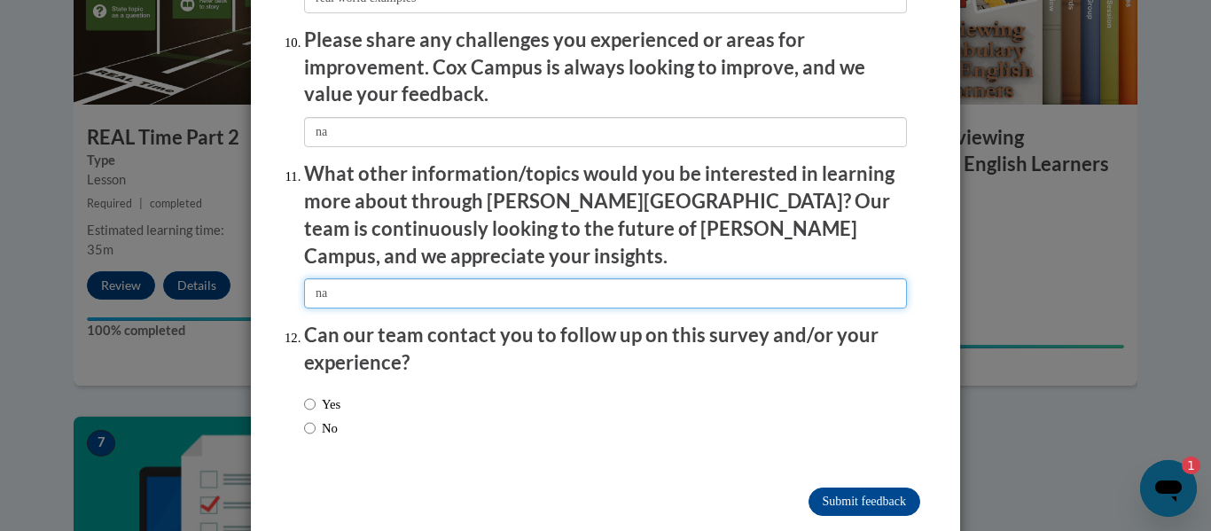
scroll to position [3153, 0]
type input "na"
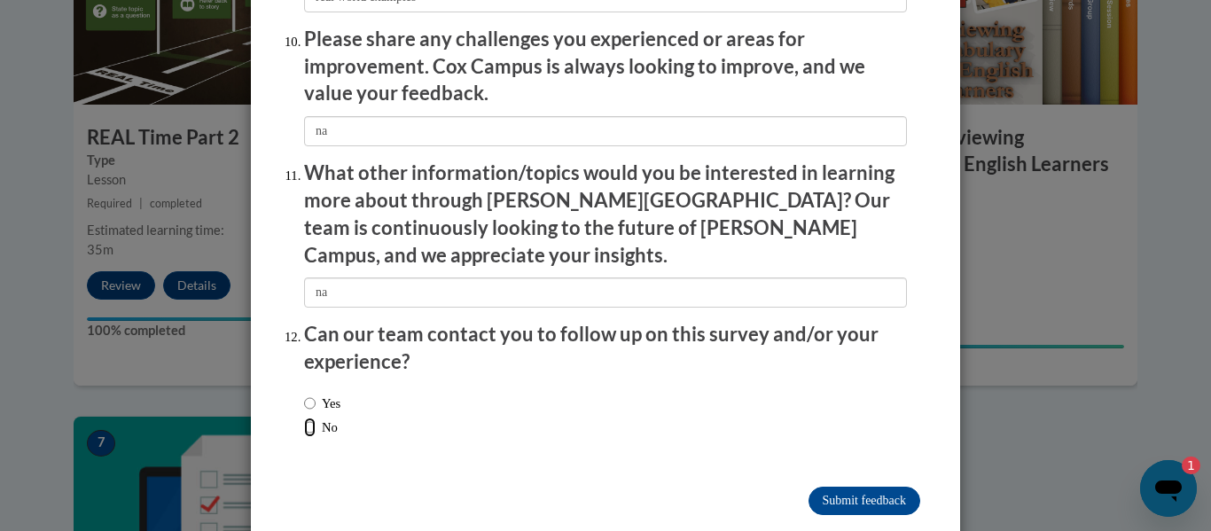
click at [307, 418] on input "No" at bounding box center [310, 428] width 12 height 20
radio input "true"
click at [859, 487] on input "Submit feedback" at bounding box center [865, 501] width 112 height 28
